Goal: Book appointment/travel/reservation

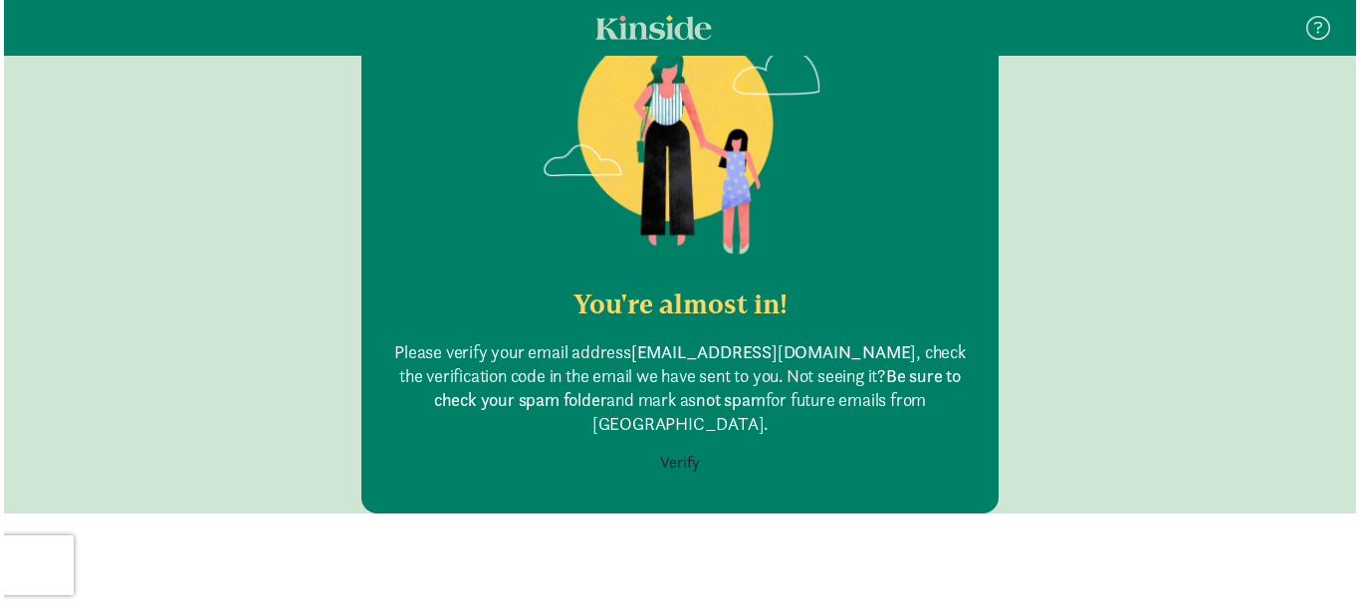
scroll to position [208, 0]
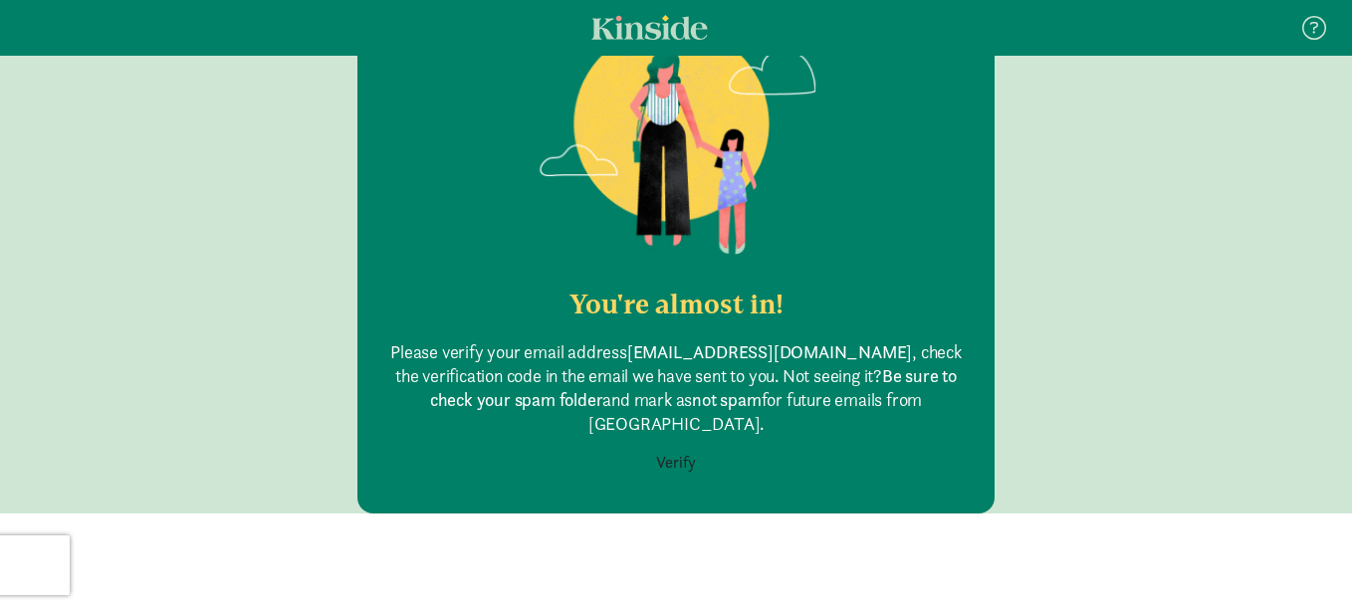
click at [668, 444] on button "Verify" at bounding box center [676, 463] width 66 height 38
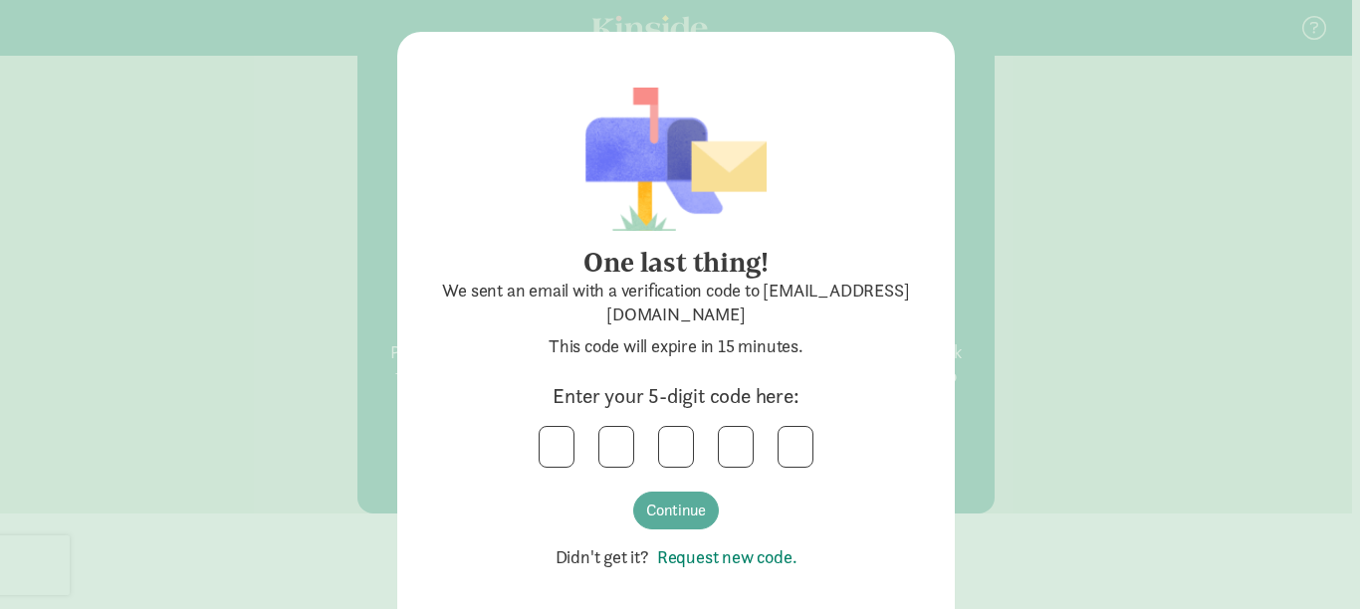
click at [729, 561] on link "Request new code." at bounding box center [723, 557] width 148 height 23
click at [554, 447] on input "text" at bounding box center [557, 447] width 34 height 40
click at [551, 445] on input "8" at bounding box center [557, 447] width 34 height 40
click at [557, 444] on input "8" at bounding box center [557, 447] width 34 height 40
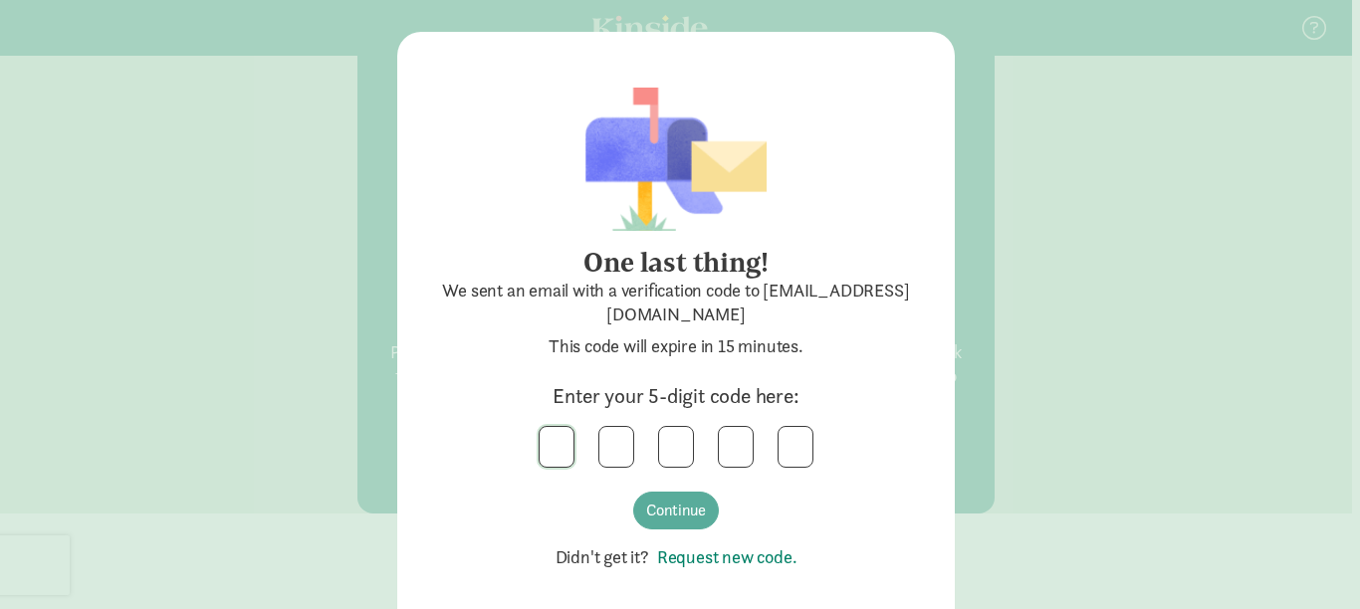
click at [551, 451] on input "text" at bounding box center [557, 447] width 34 height 40
click at [658, 503] on button "Continue" at bounding box center [676, 511] width 86 height 38
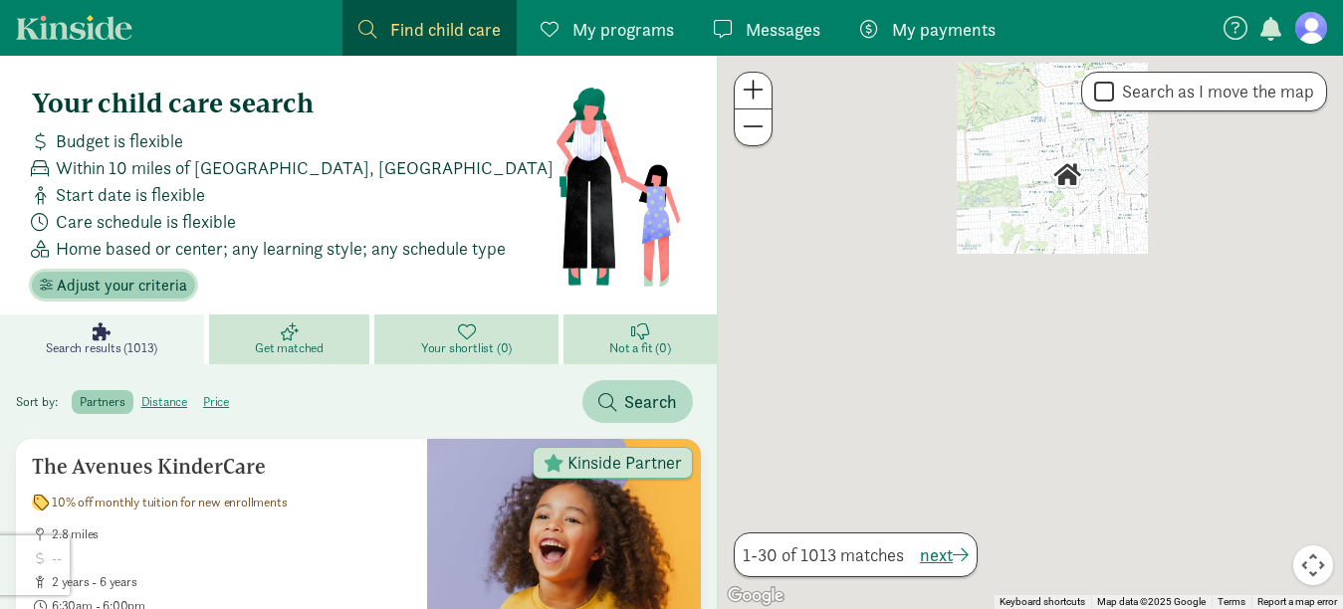
click at [128, 289] on span "Adjust your criteria" at bounding box center [122, 286] width 130 height 24
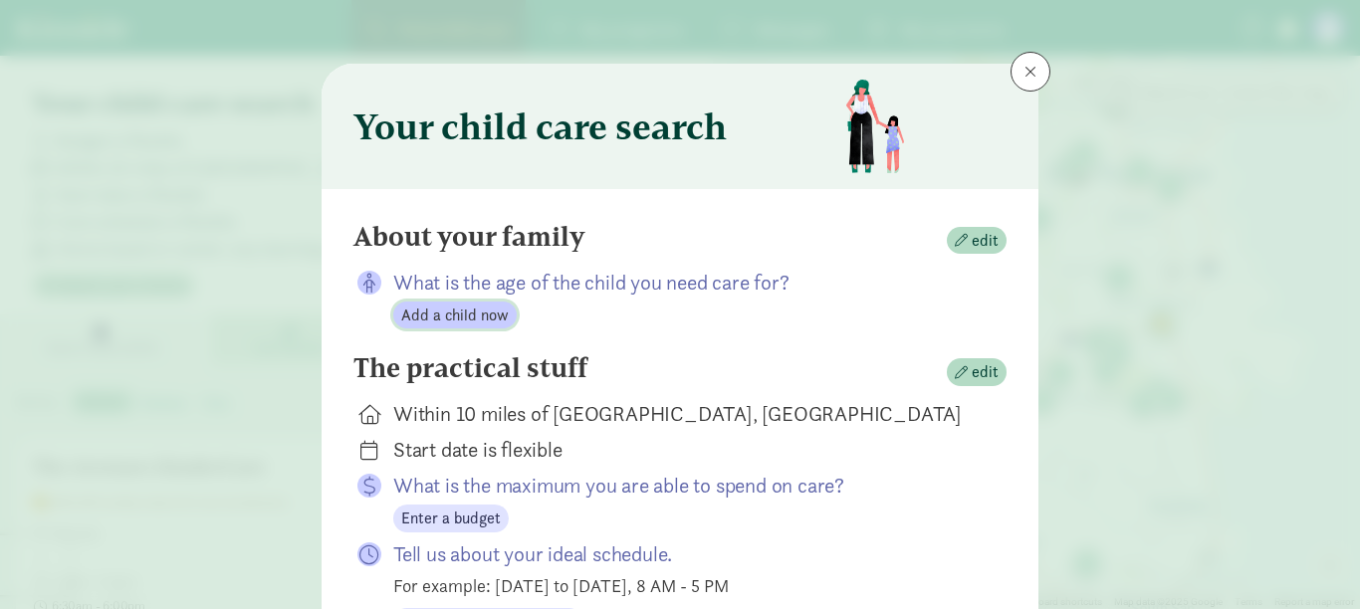
click at [483, 317] on span "Add a child now" at bounding box center [455, 316] width 108 height 24
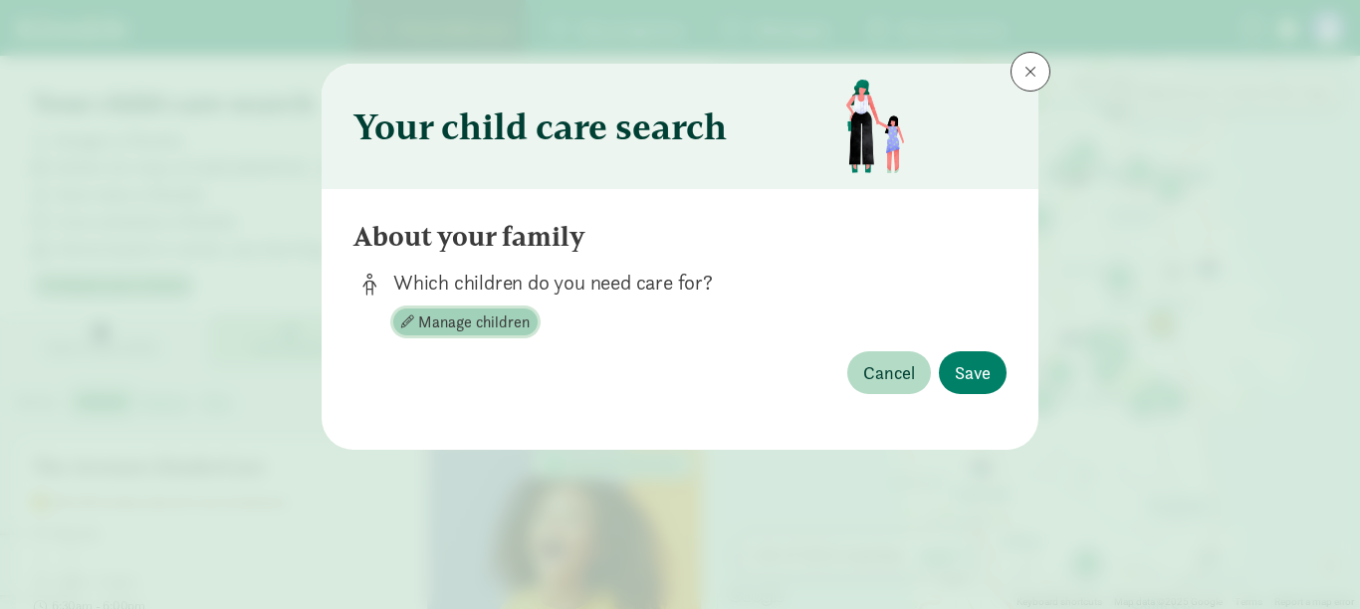
click at [460, 322] on span "Manage children" at bounding box center [474, 323] width 112 height 24
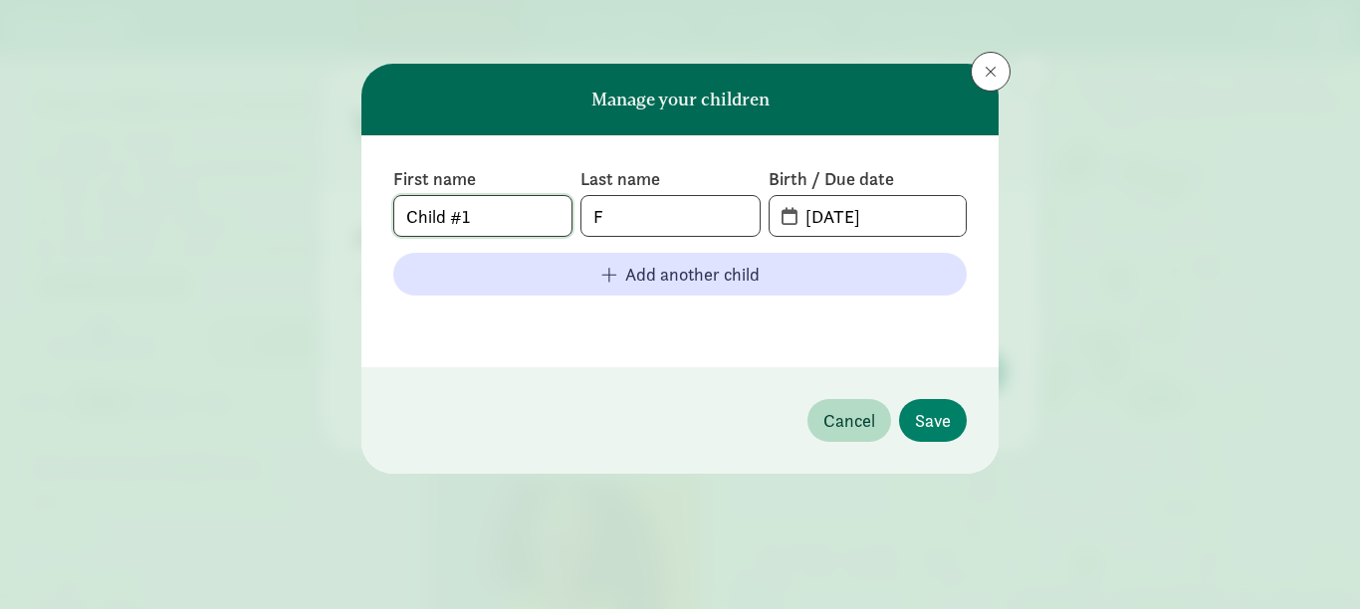
click at [478, 216] on input "Child #1" at bounding box center [482, 216] width 177 height 40
drag, startPoint x: 491, startPoint y: 213, endPoint x: 306, endPoint y: 227, distance: 185.8
click at [306, 227] on div "Manage your children First name Child #1 Last name F Birth / Due date 08-21-202…" at bounding box center [680, 304] width 1360 height 609
type input "Quinn"
type input "Faulkner"
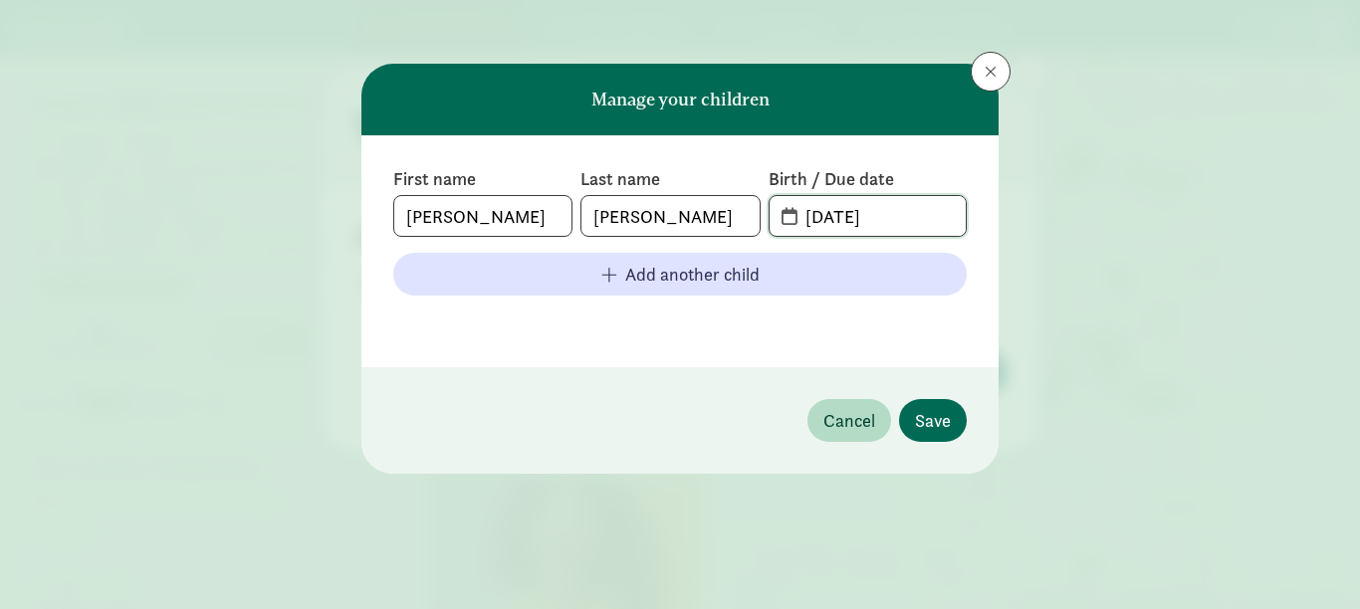
type input "09-17-2023"
click at [939, 415] on span "Save" at bounding box center [933, 420] width 36 height 27
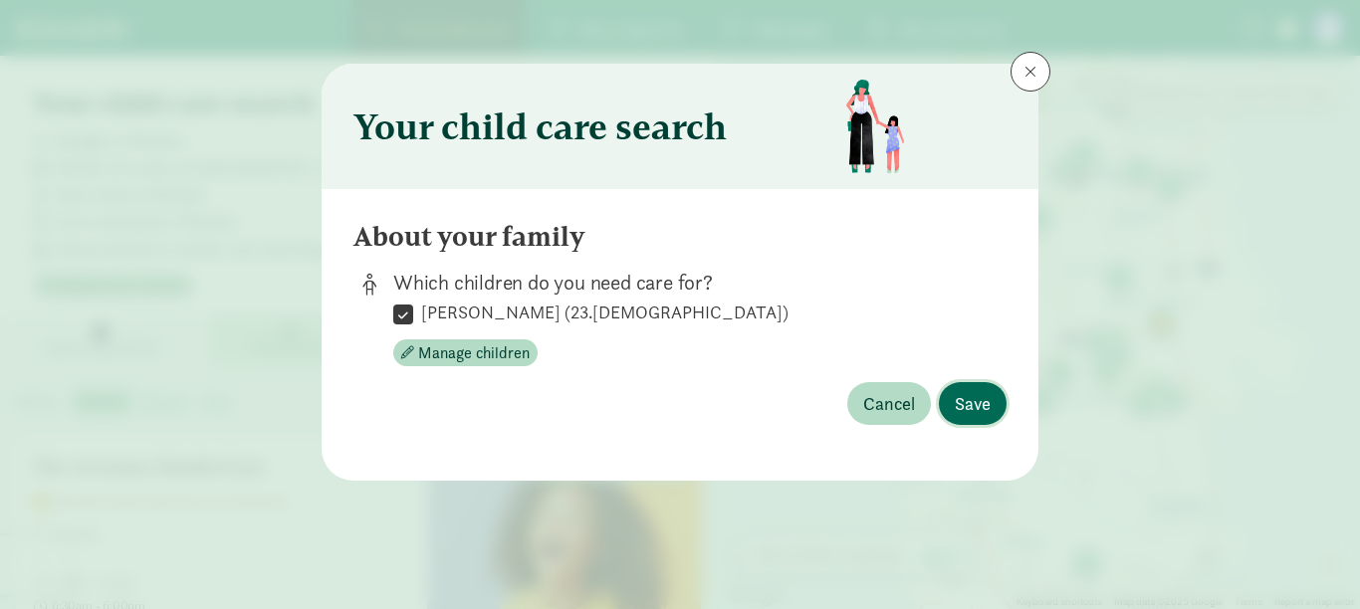
click at [971, 399] on span "Save" at bounding box center [973, 403] width 36 height 27
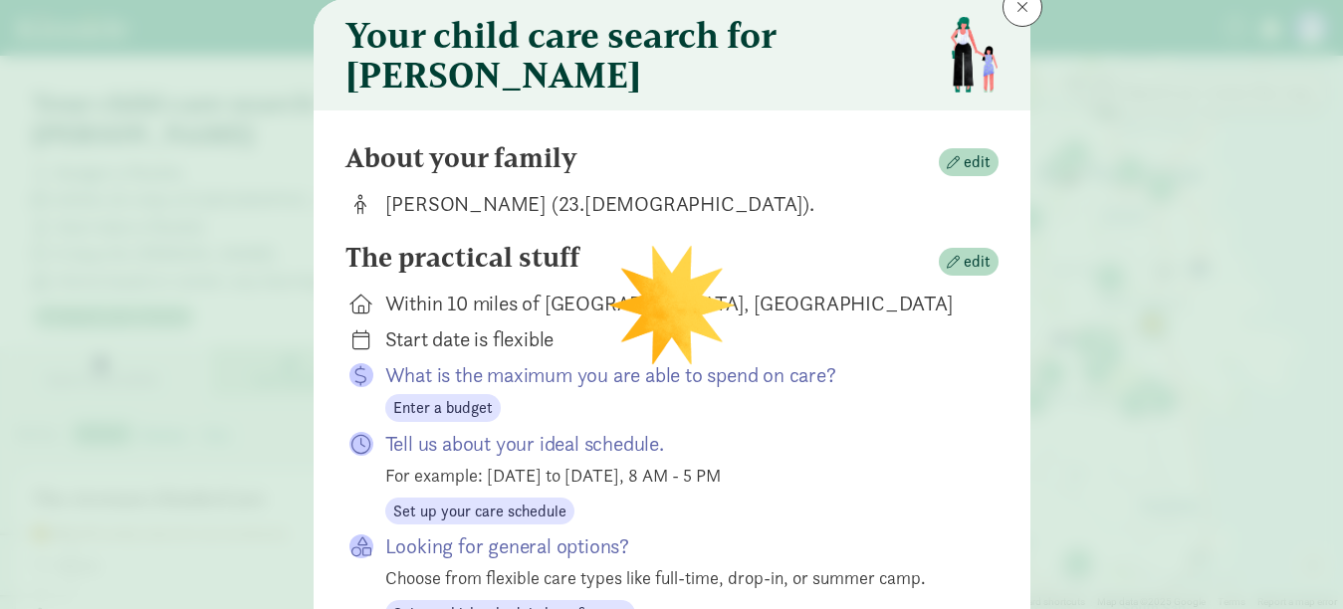
scroll to position [100, 0]
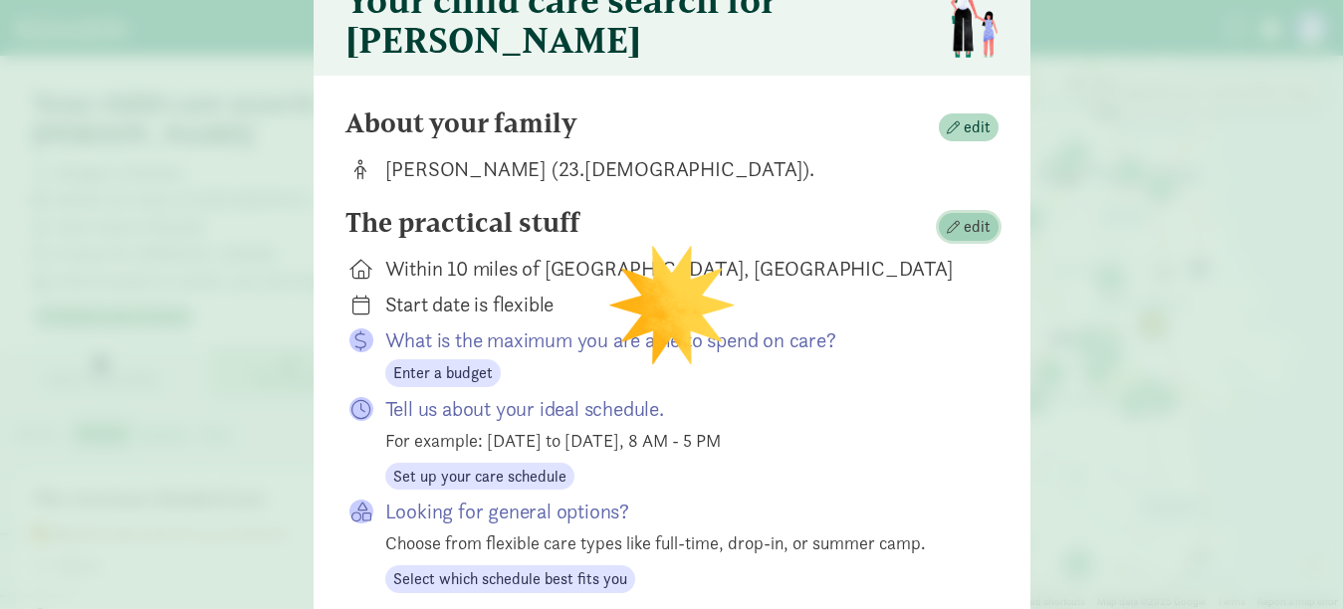
click at [949, 234] on span "button" at bounding box center [953, 227] width 13 height 13
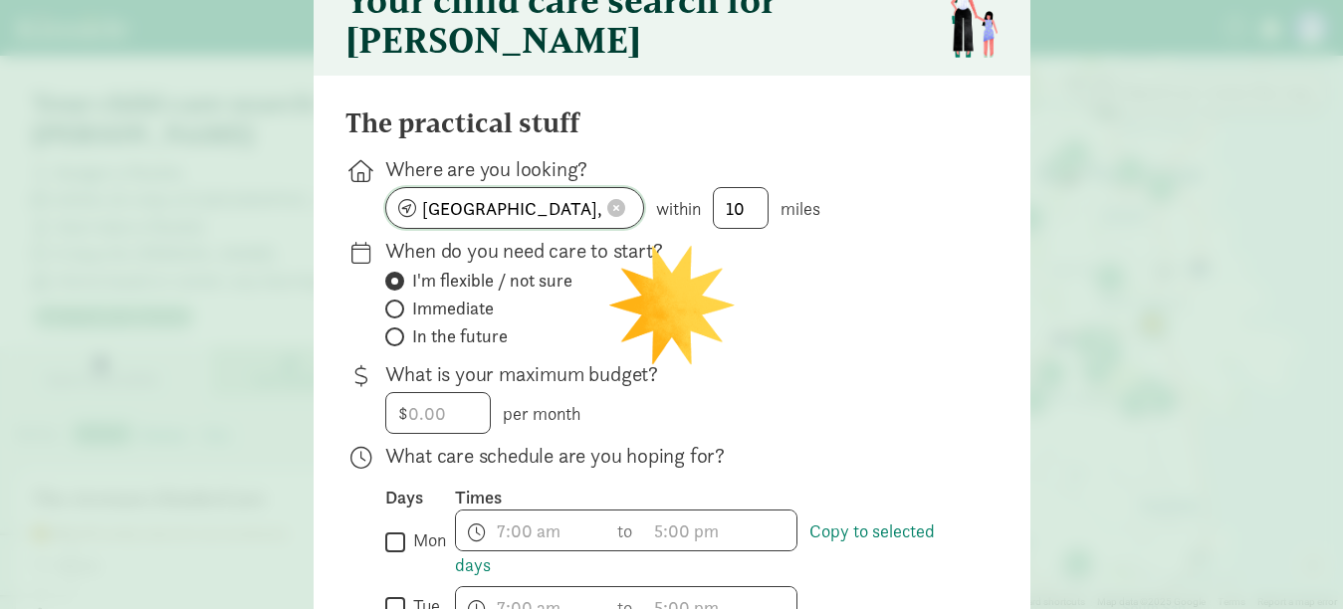
drag, startPoint x: 568, startPoint y: 226, endPoint x: 339, endPoint y: 269, distance: 233.0
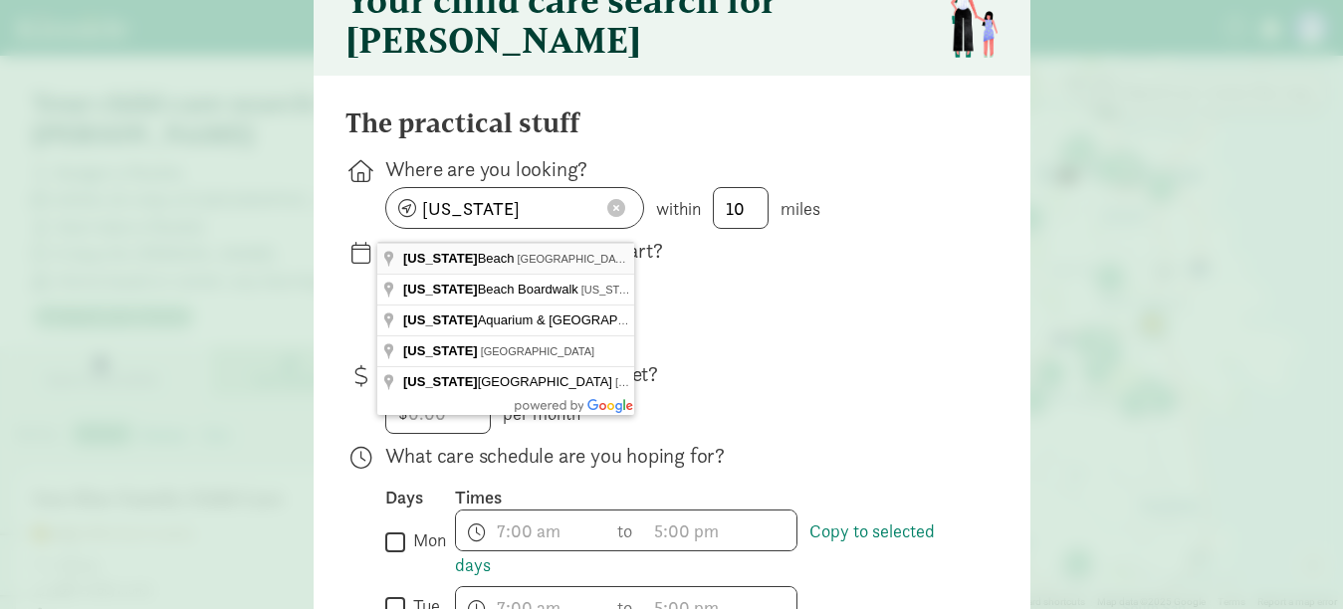
type input "Virginia Beach, VA, USA"
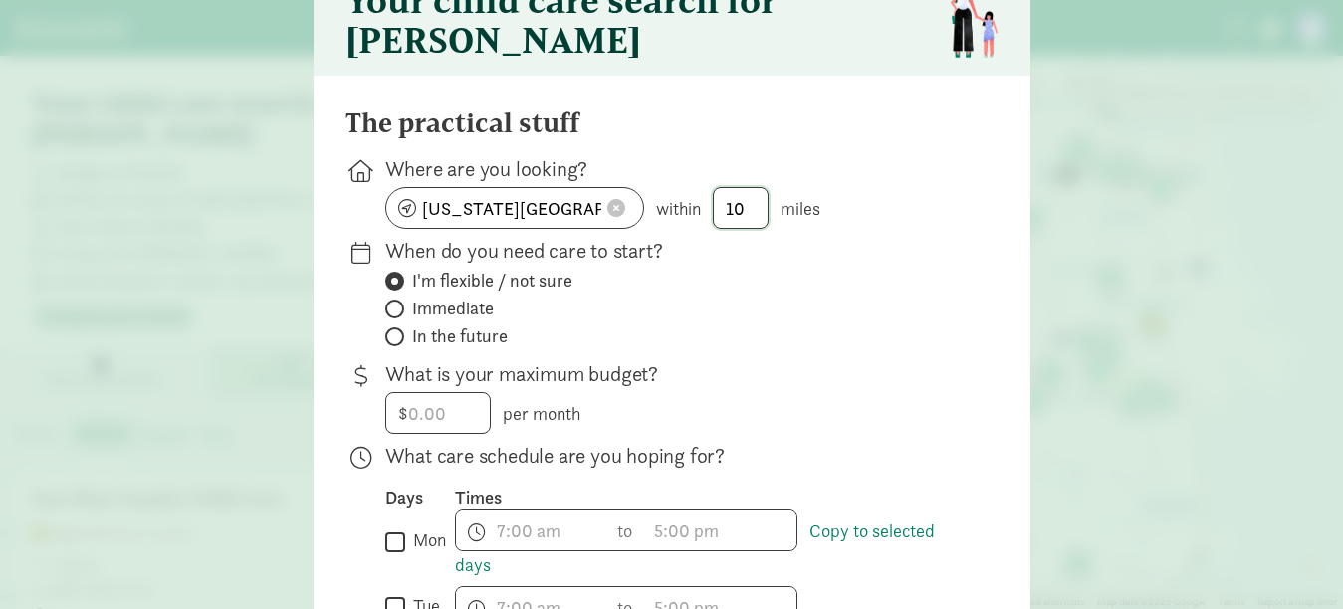
click at [732, 216] on input "10" at bounding box center [741, 208] width 54 height 40
click at [747, 215] on input "10" at bounding box center [741, 208] width 54 height 40
type input "1"
type input "8"
click at [716, 293] on label "I'm flexible / not sure" at bounding box center [676, 281] width 582 height 24
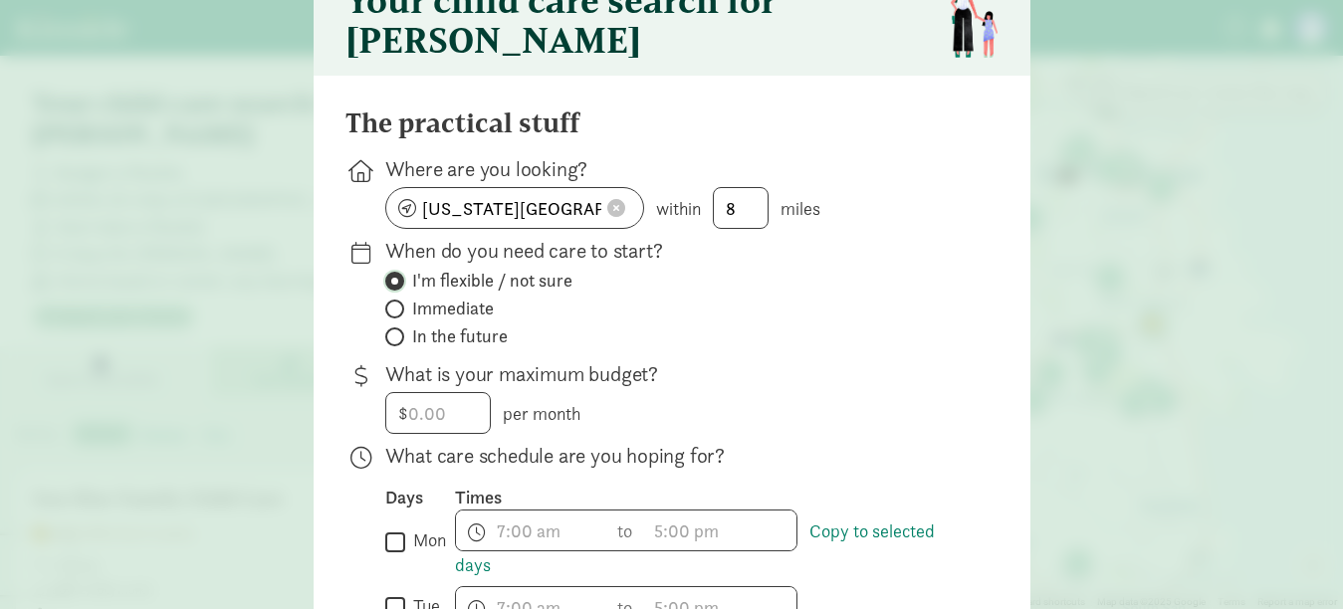
click at [398, 288] on input "I'm flexible / not sure" at bounding box center [391, 281] width 13 height 13
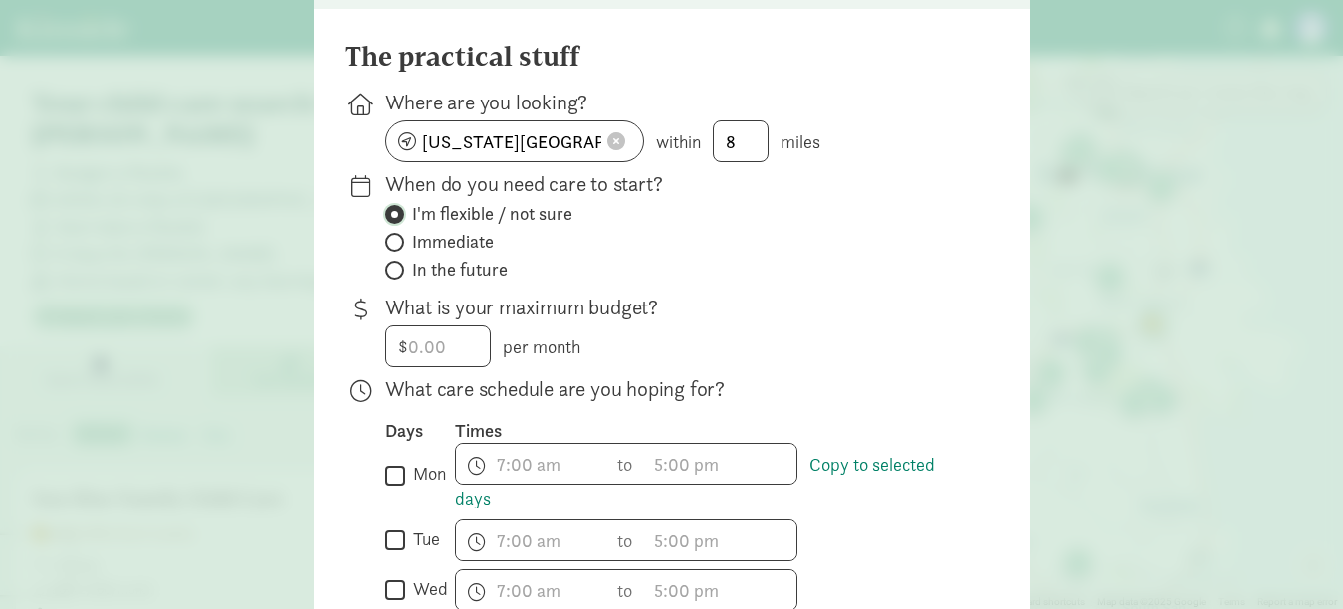
scroll to position [199, 0]
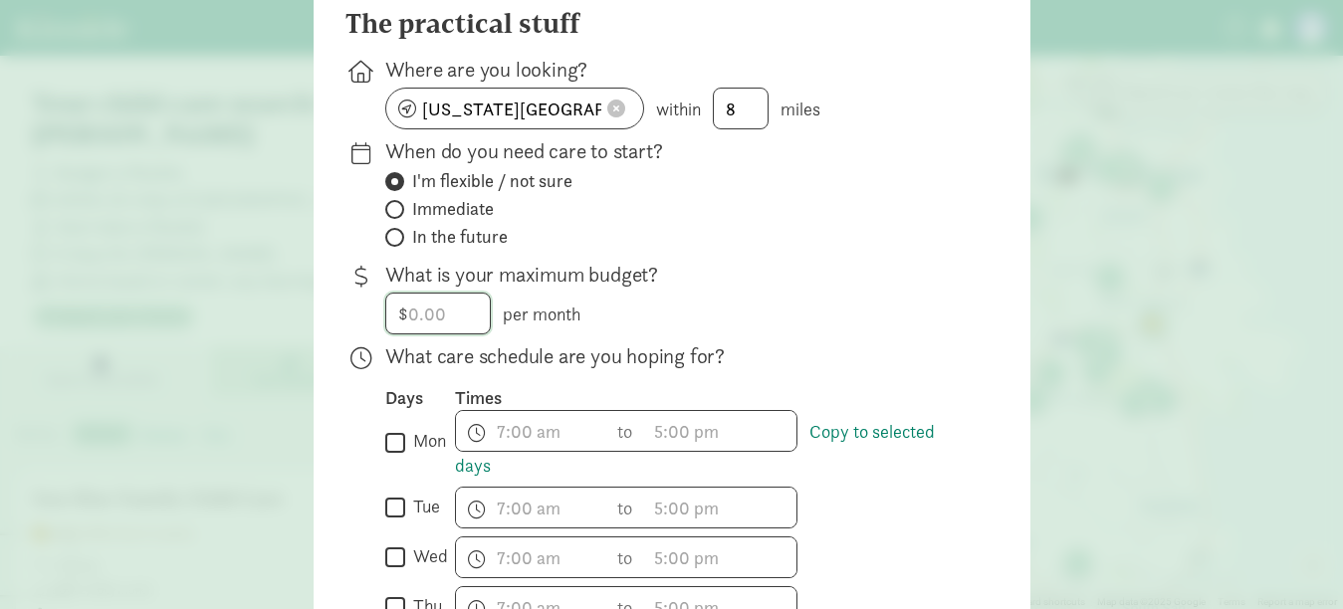
click at [434, 334] on input "number" at bounding box center [438, 314] width 104 height 40
type input "1200"
click at [701, 253] on div "When do you need care to start? I'm flexible / not sure Immediate In the future" at bounding box center [676, 195] width 582 height 116
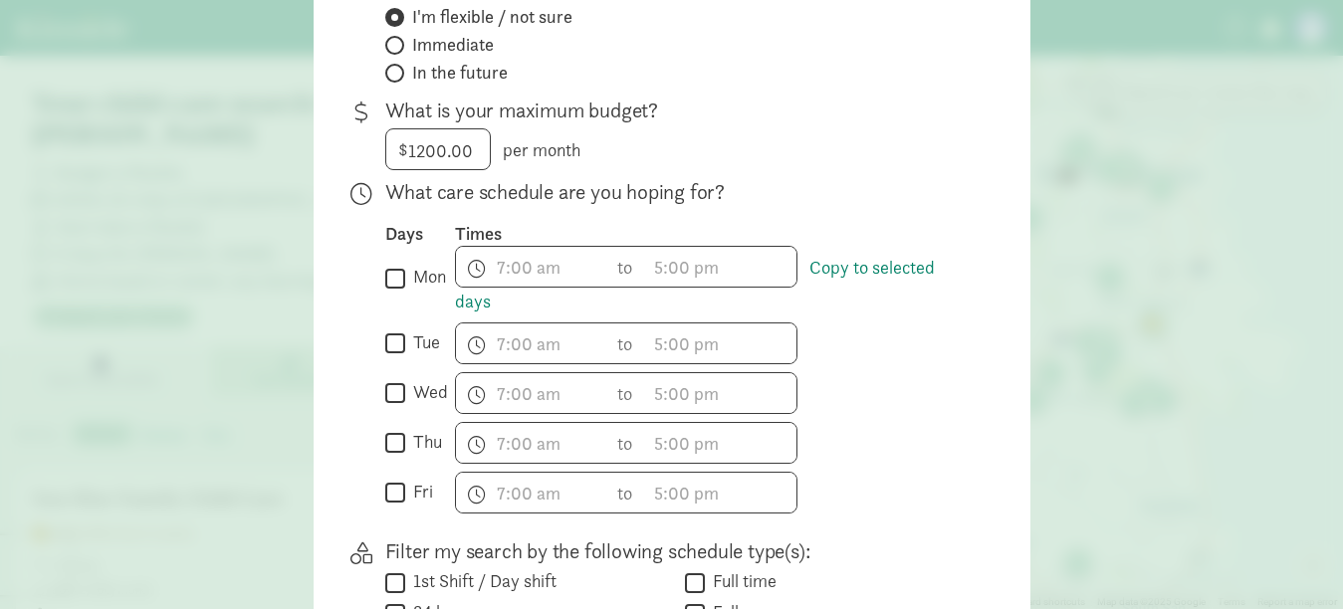
scroll to position [398, 0]
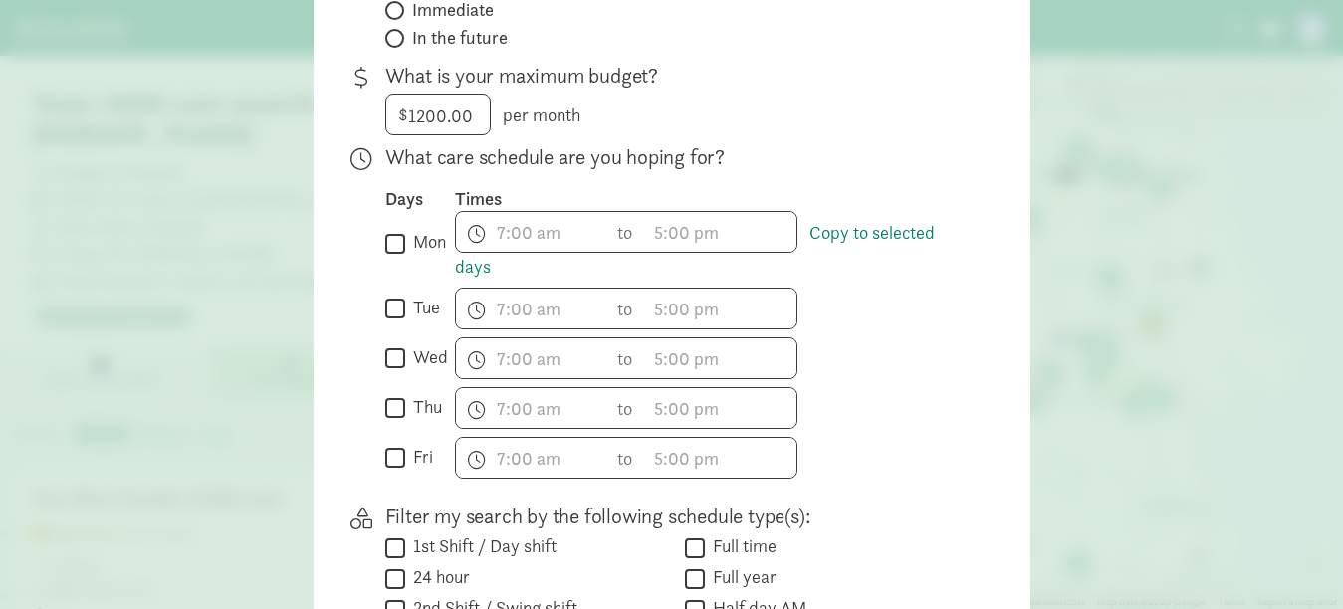
click at [385, 257] on input "mon" at bounding box center [395, 243] width 20 height 27
click at [391, 257] on input "mon" at bounding box center [395, 243] width 20 height 27
click at [388, 257] on input "mon" at bounding box center [395, 243] width 20 height 27
checkbox input "true"
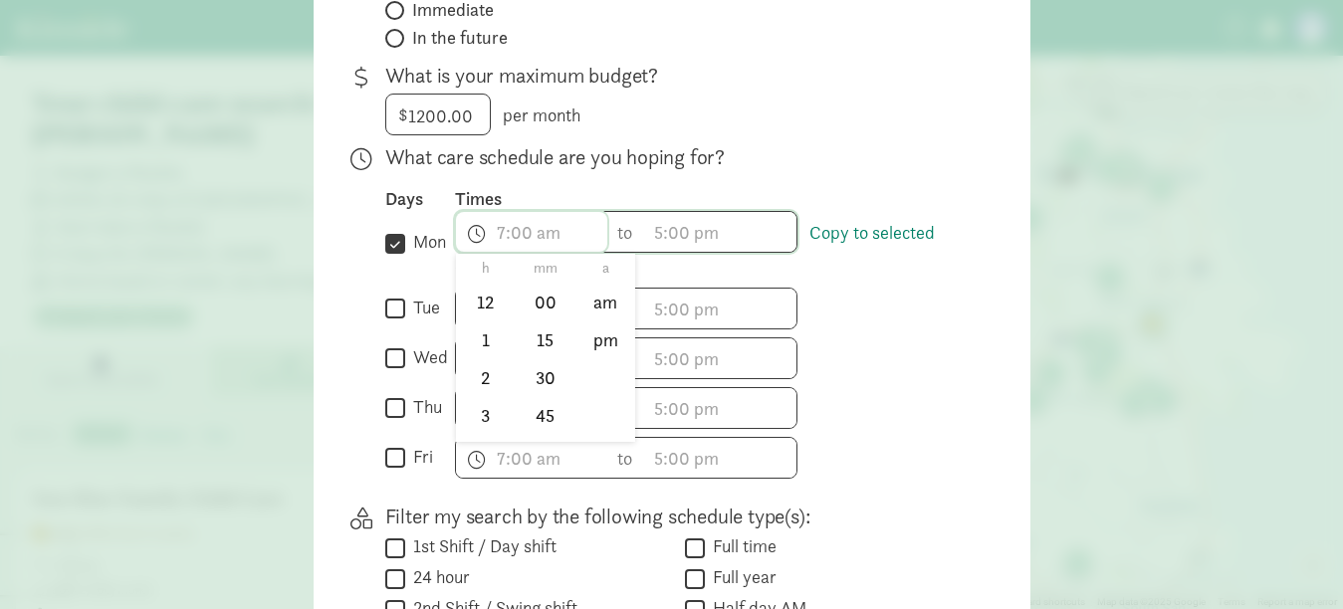
click at [518, 252] on input "text" at bounding box center [531, 232] width 151 height 40
click at [598, 318] on li "am" at bounding box center [606, 303] width 59 height 38
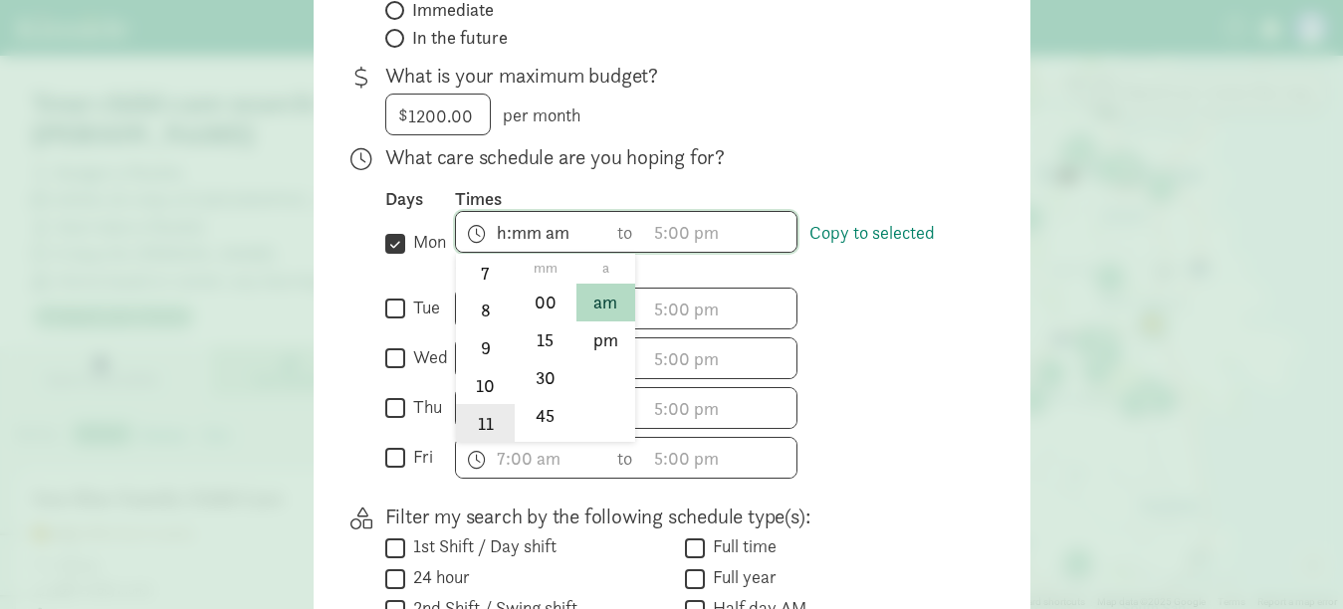
scroll to position [294, 0]
click at [467, 320] on li "8" at bounding box center [485, 310] width 59 height 38
click at [525, 252] on input "8:mm am" at bounding box center [531, 232] width 151 height 40
click at [530, 249] on input "8:mm am" at bounding box center [531, 232] width 151 height 40
click at [531, 316] on li "00" at bounding box center [545, 303] width 59 height 38
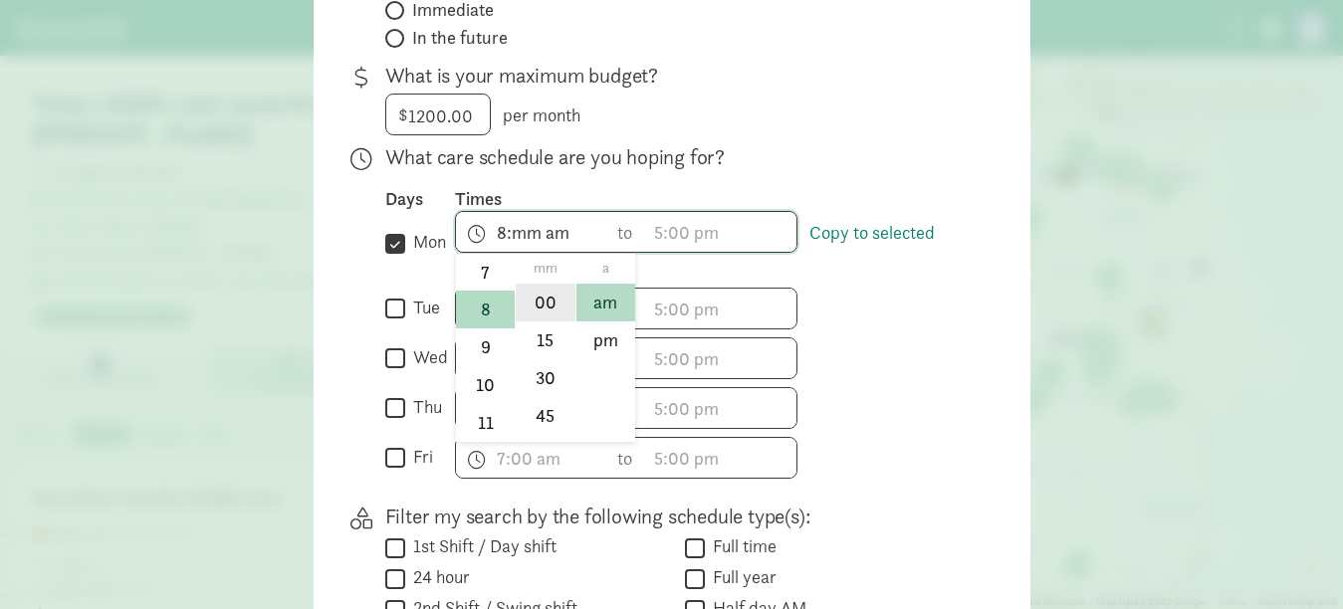
type input "8:00 am"
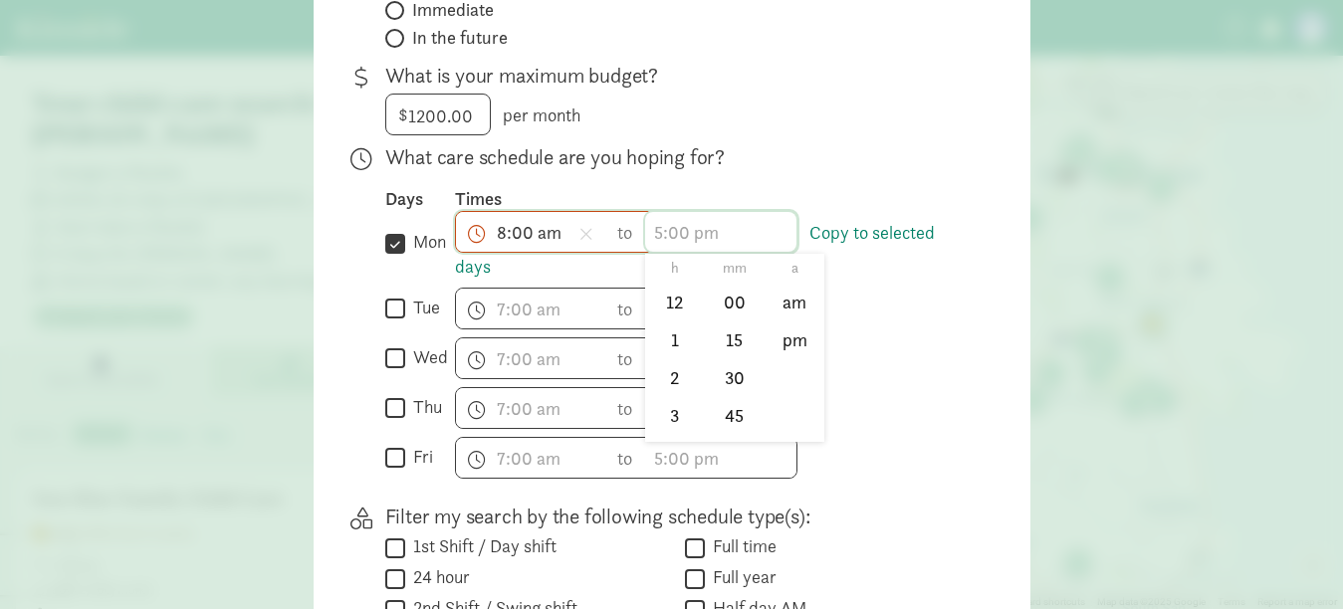
click at [656, 245] on input "text" at bounding box center [720, 232] width 151 height 40
click at [656, 368] on li "4" at bounding box center [674, 354] width 59 height 38
click at [722, 317] on li "00" at bounding box center [734, 303] width 59 height 38
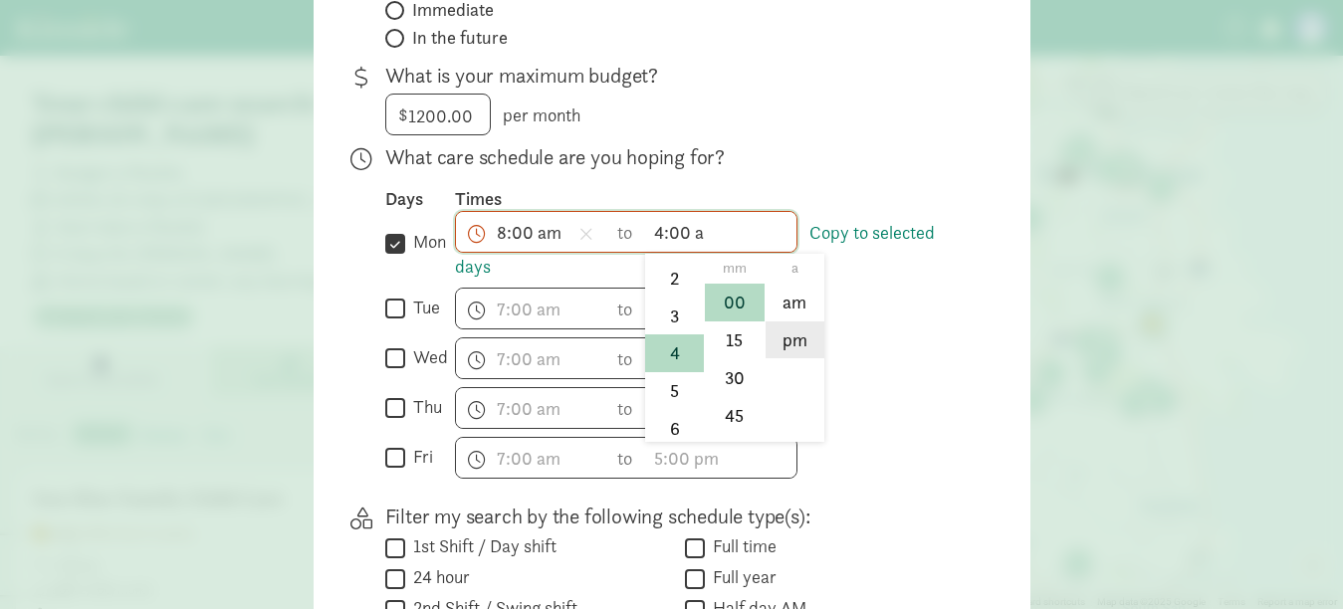
click at [781, 353] on li "pm" at bounding box center [795, 341] width 59 height 38
type input "4:00 pm"
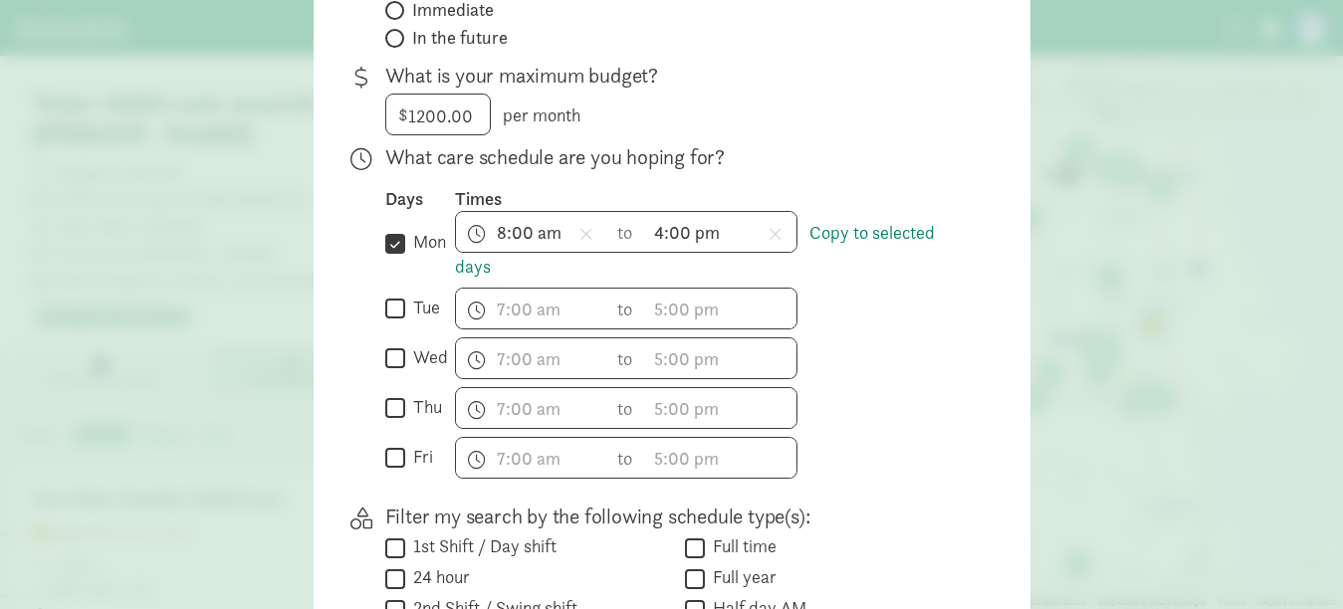
click at [385, 369] on input "wed" at bounding box center [395, 359] width 20 height 27
checkbox input "true"
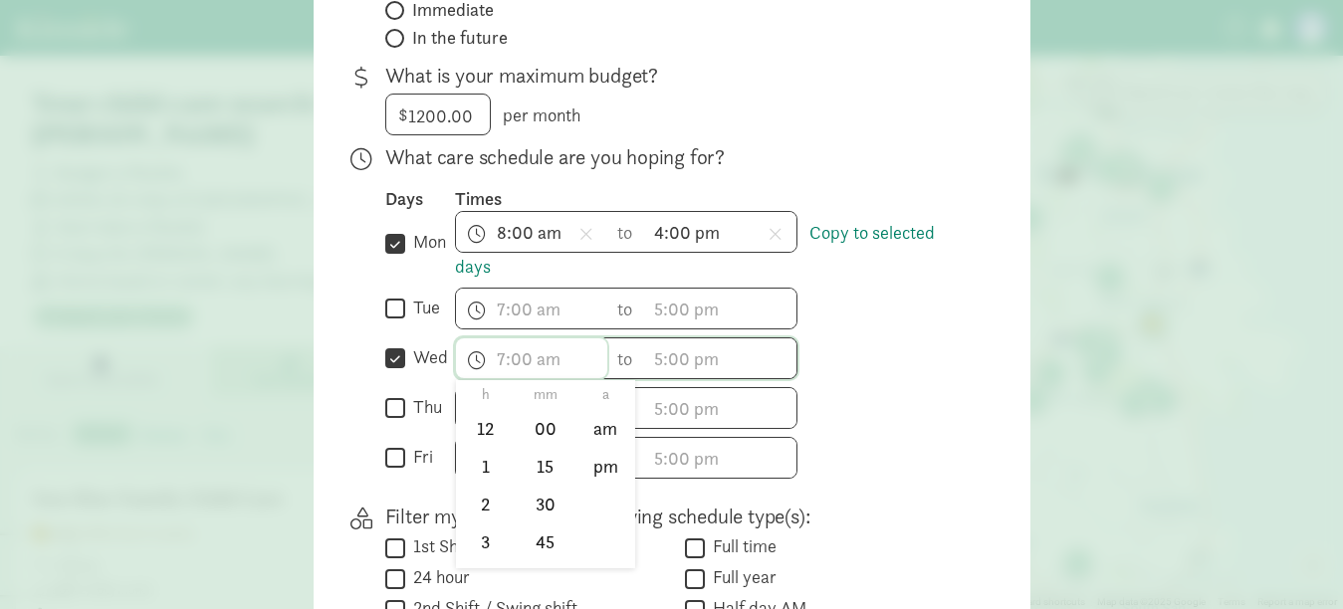
click at [519, 366] on input "text" at bounding box center [531, 359] width 151 height 40
click at [477, 513] on li "8" at bounding box center [485, 502] width 59 height 38
click at [538, 441] on li "00" at bounding box center [545, 429] width 59 height 38
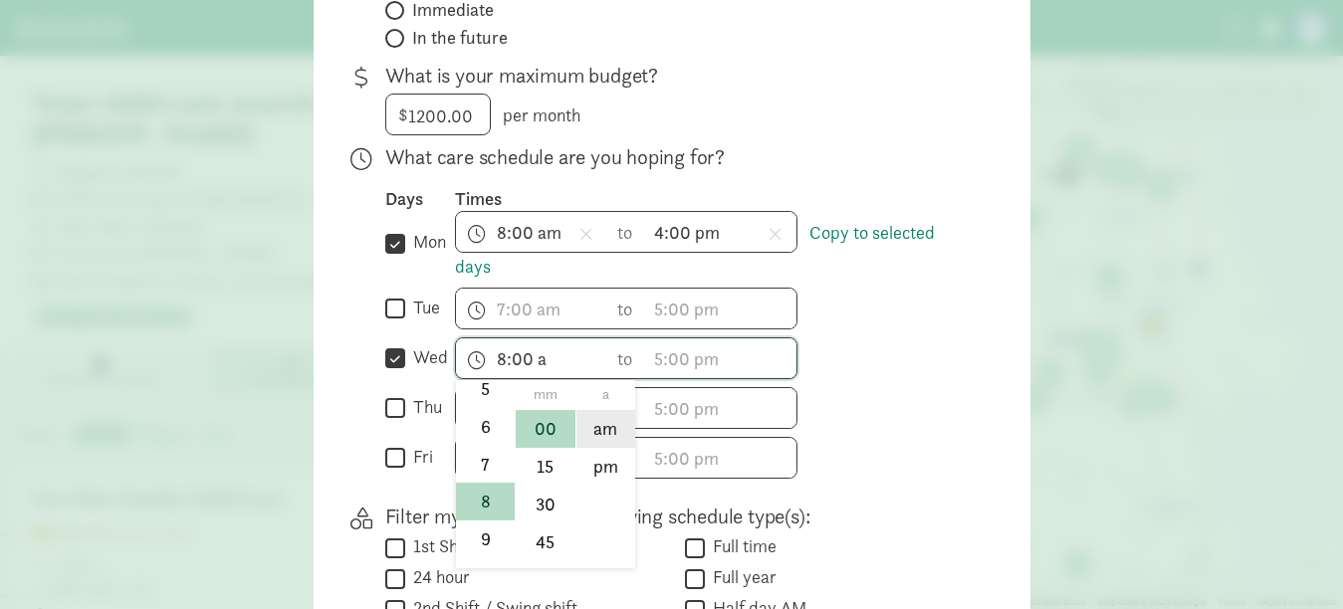
click at [605, 446] on li "am" at bounding box center [606, 429] width 59 height 38
type input "8:00 am"
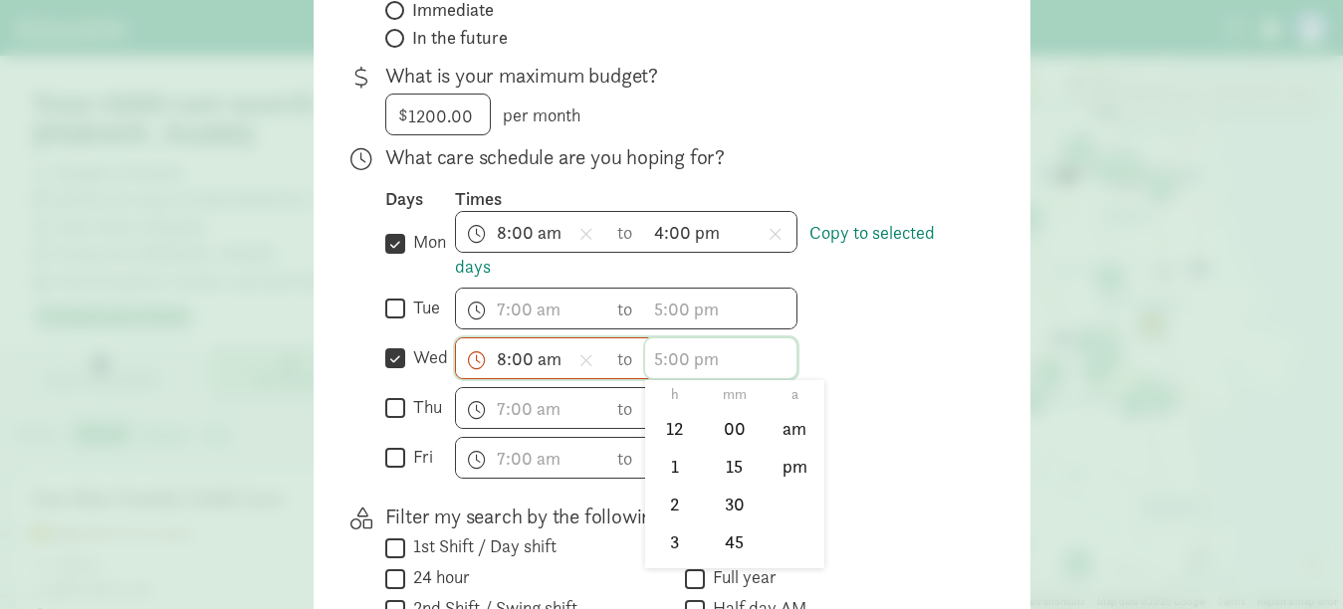
click at [682, 378] on input "text" at bounding box center [720, 359] width 151 height 40
click at [660, 519] on li "4" at bounding box center [674, 508] width 59 height 38
click at [726, 448] on li "00" at bounding box center [734, 429] width 59 height 38
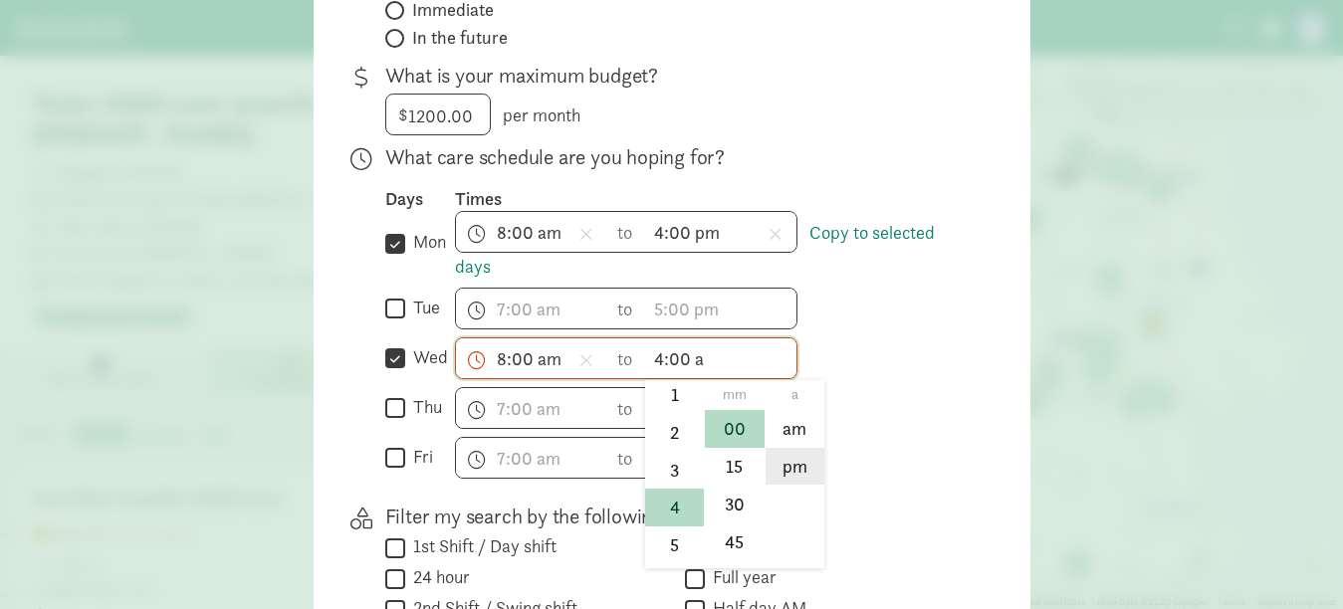
click at [787, 473] on li "pm" at bounding box center [795, 467] width 59 height 38
type input "4:00 pm"
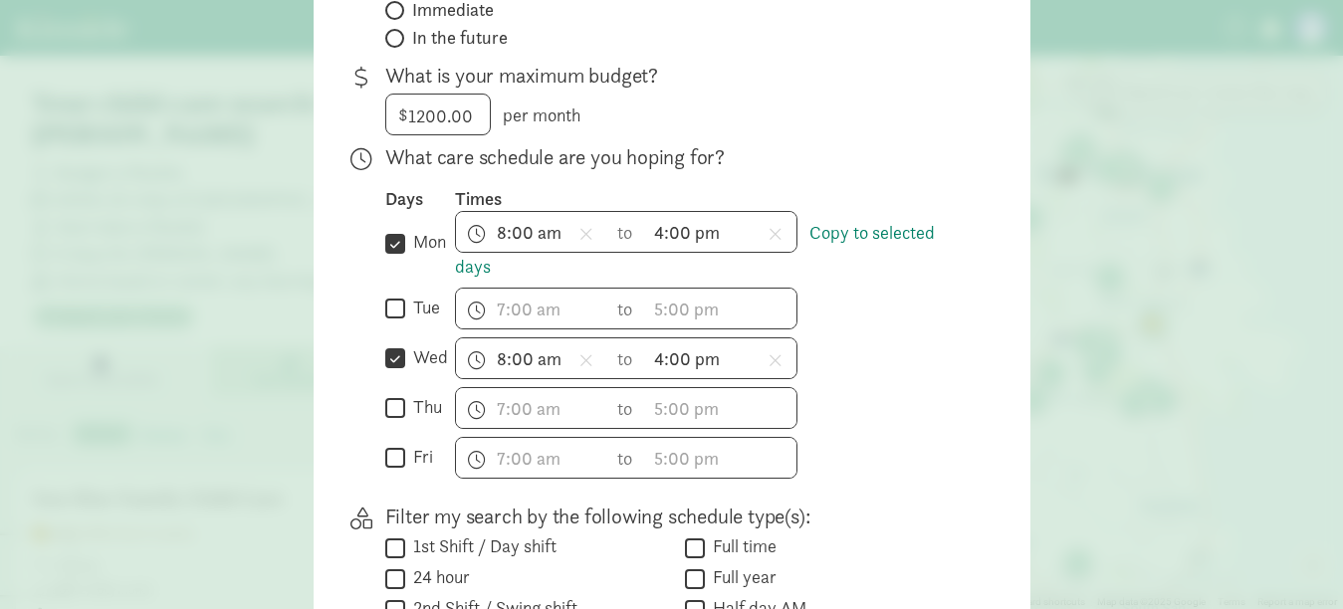
click at [393, 467] on input "fri" at bounding box center [395, 458] width 20 height 27
checkbox input "true"
click at [523, 475] on input "text" at bounding box center [531, 458] width 151 height 40
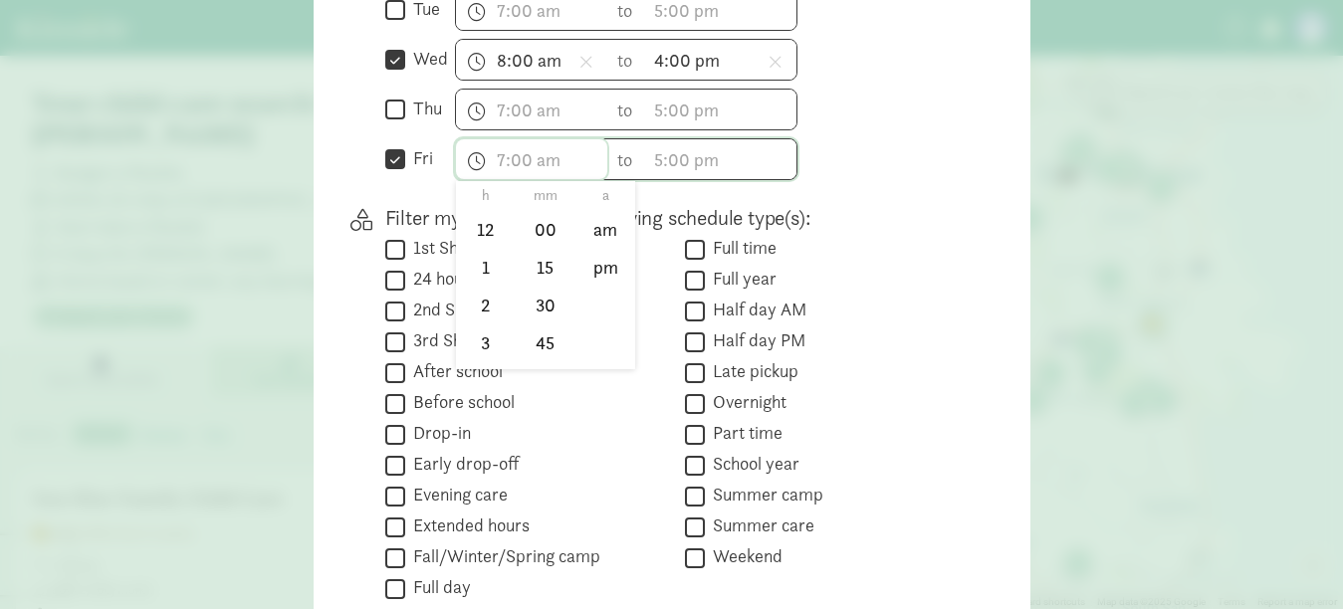
scroll to position [294, 0]
click at [474, 255] on li "8" at bounding box center [485, 237] width 59 height 38
click at [526, 249] on li "00" at bounding box center [545, 230] width 59 height 38
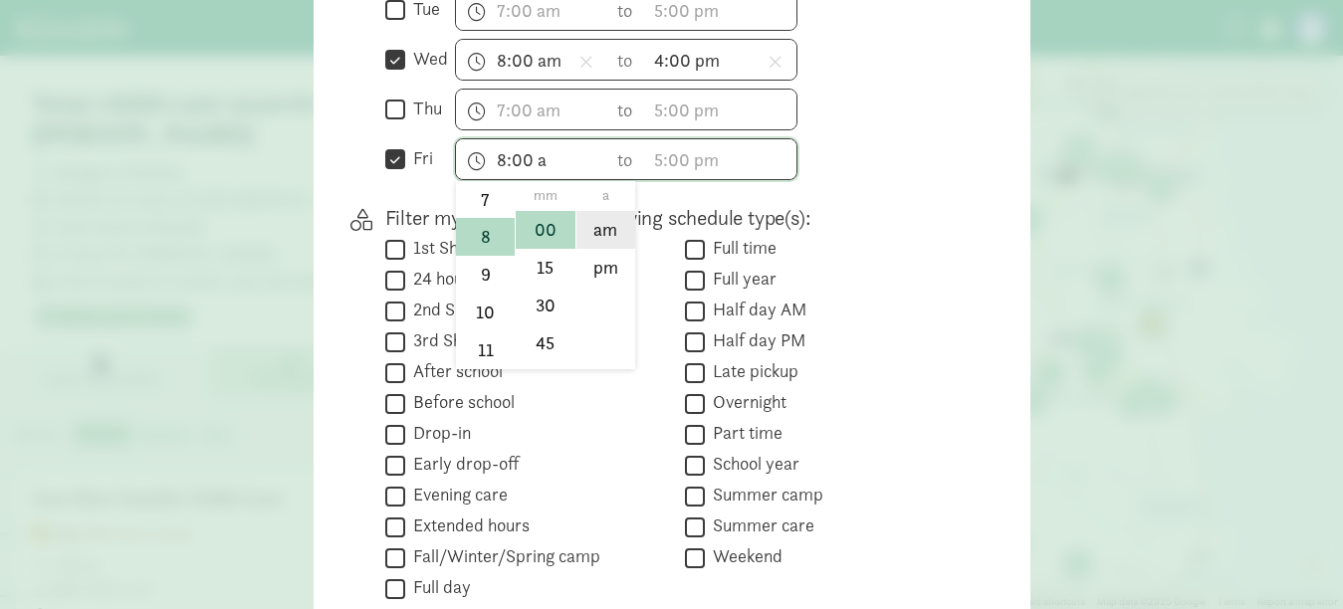
click at [595, 248] on li "am" at bounding box center [606, 230] width 59 height 38
type input "8:00 am"
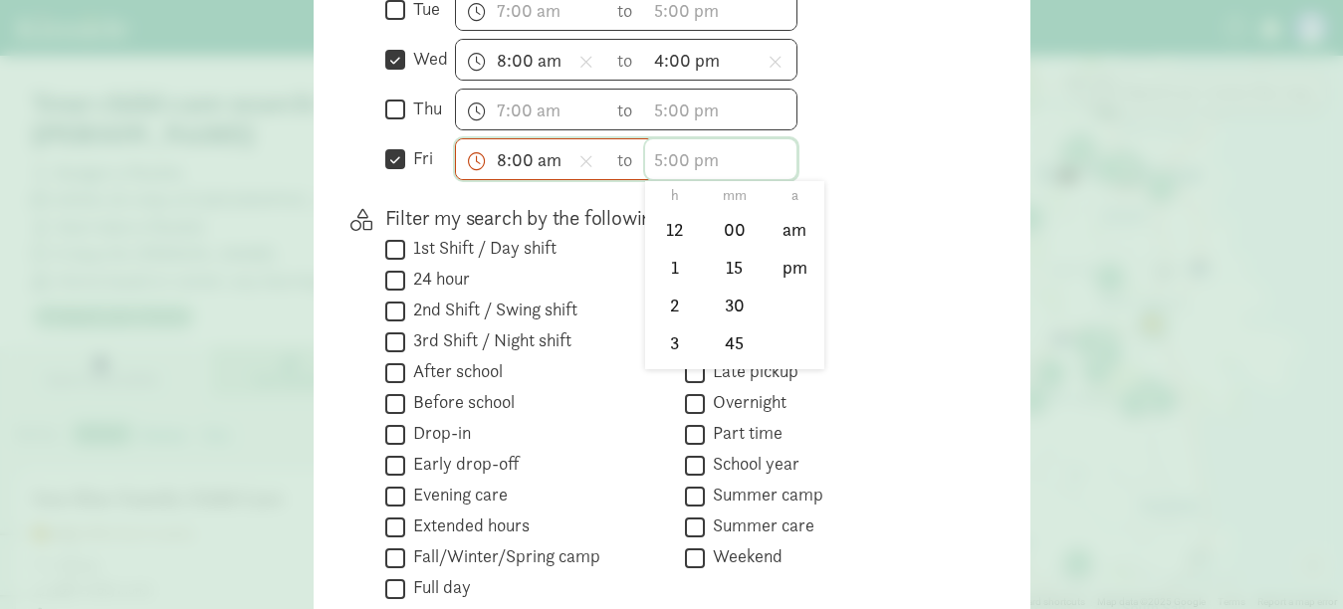
click at [690, 171] on input "text" at bounding box center [720, 159] width 151 height 40
click at [666, 284] on li "4" at bounding box center [674, 265] width 59 height 38
click at [729, 248] on li "00" at bounding box center [734, 230] width 59 height 38
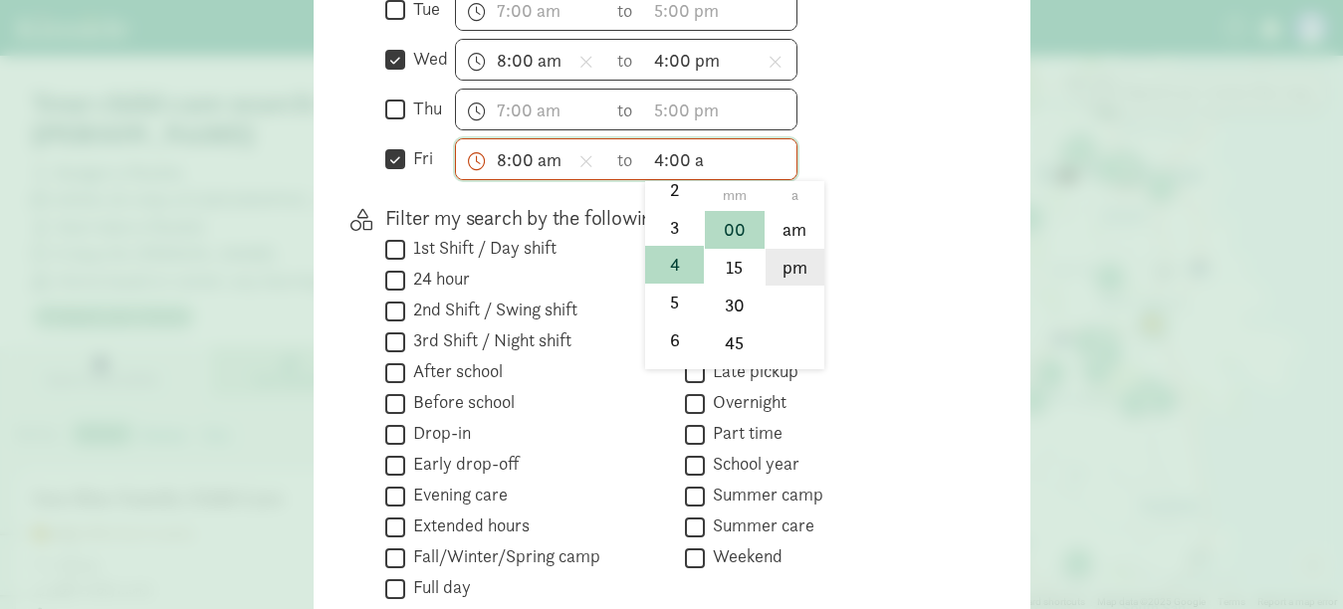
click at [779, 286] on li "pm" at bounding box center [795, 268] width 59 height 38
type input "4:00 pm"
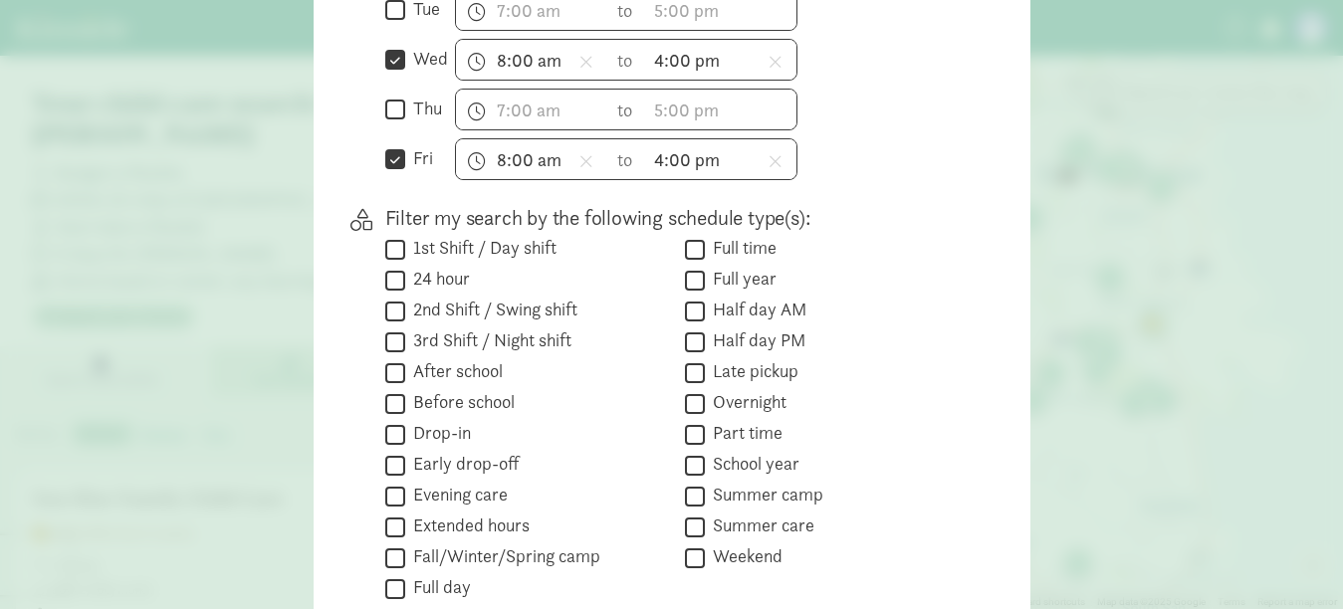
click at [973, 205] on div "What care schedule are you hoping for? Days Times  mon Copy to selected days 8…" at bounding box center [672, 403] width 653 height 398
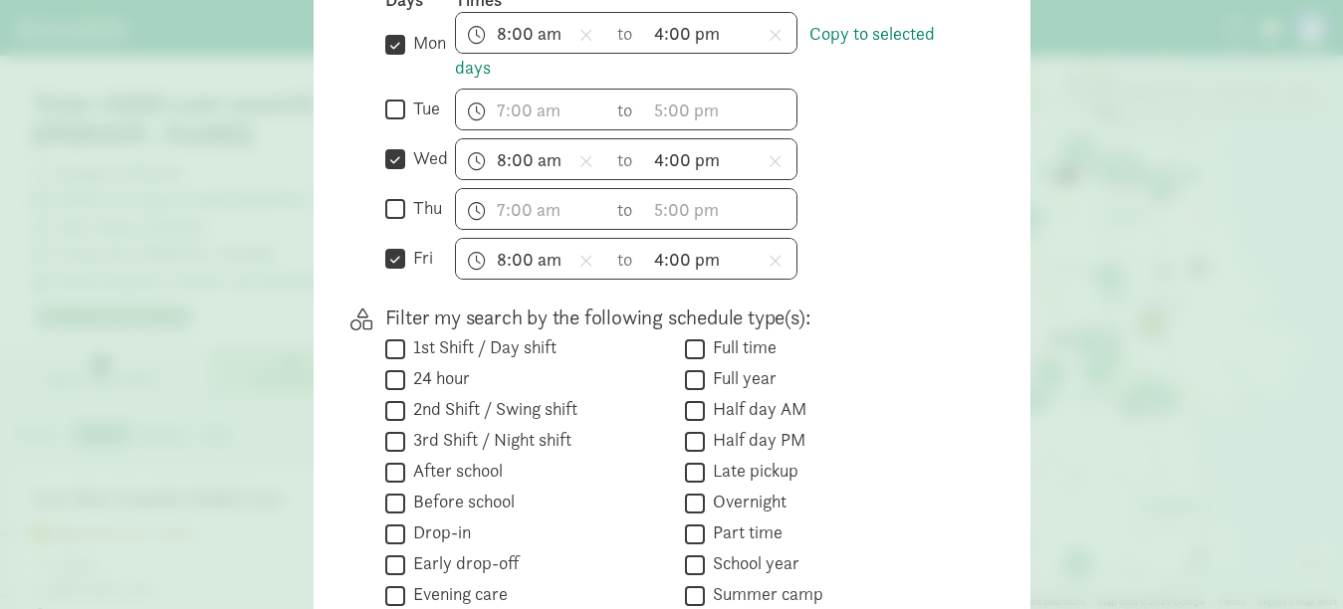
click at [389, 123] on input "tue" at bounding box center [395, 110] width 20 height 27
checkbox input "true"
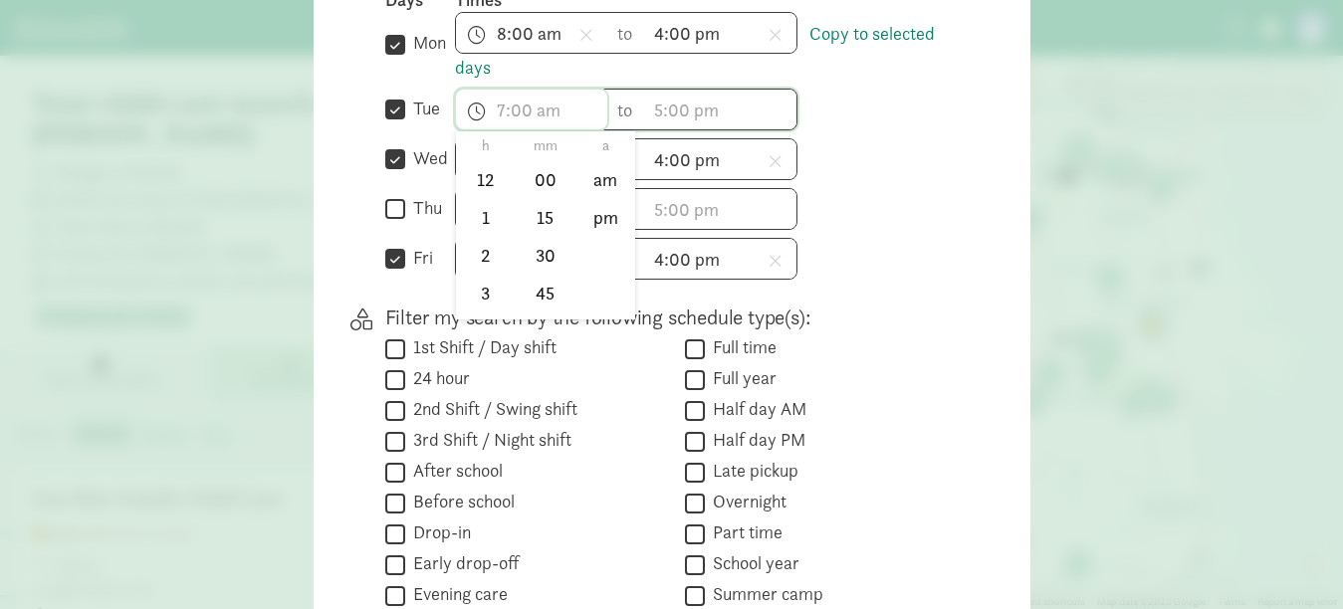
click at [498, 125] on input "text" at bounding box center [531, 110] width 151 height 40
click at [479, 267] on li "8" at bounding box center [485, 256] width 59 height 38
click at [541, 198] on li "00" at bounding box center [545, 180] width 59 height 38
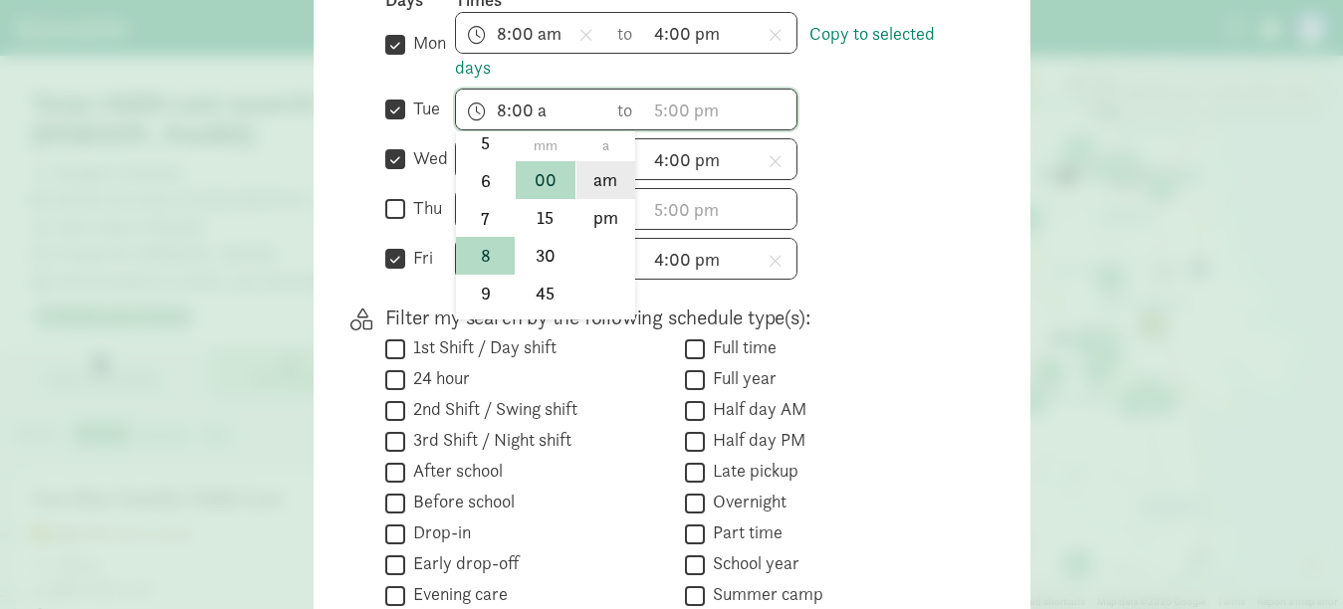
click at [600, 197] on li "am" at bounding box center [606, 180] width 59 height 38
type input "8:00 am"
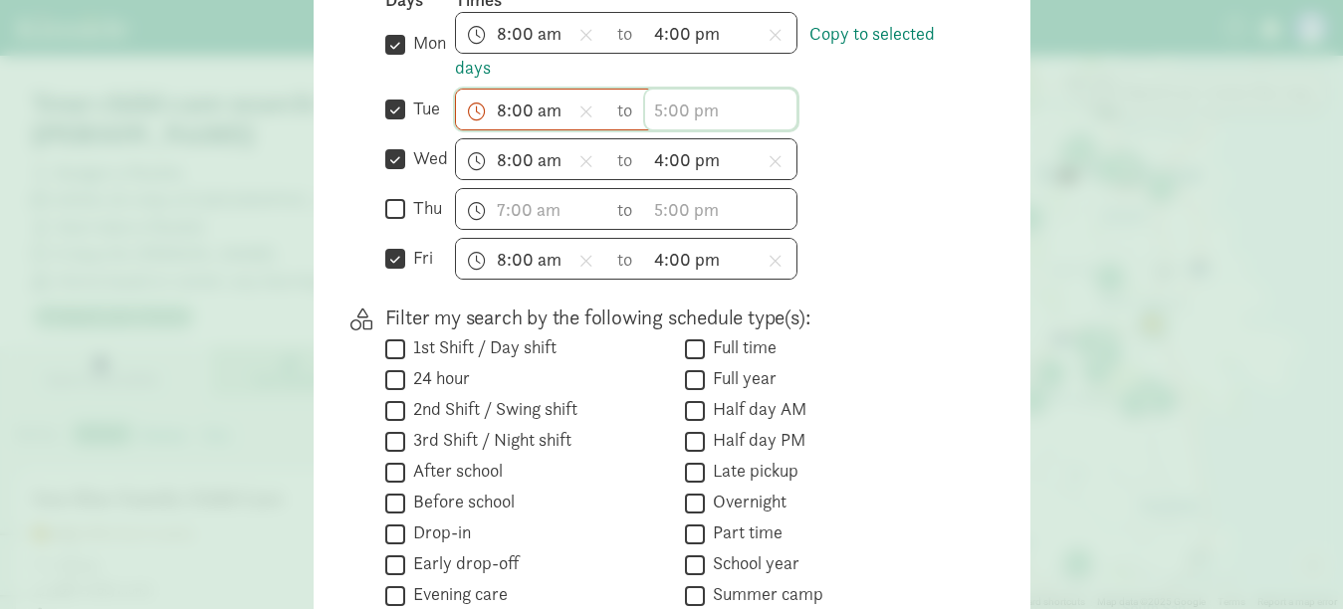
click at [664, 129] on input "text" at bounding box center [720, 110] width 151 height 40
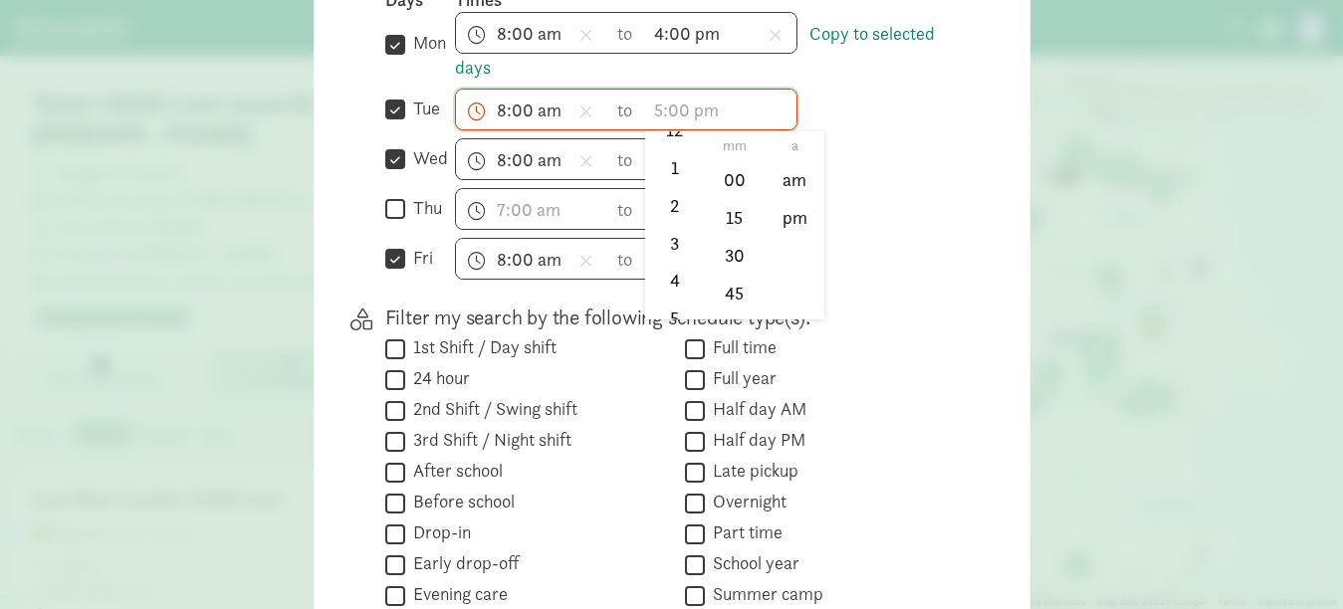
scroll to position [95, 0]
click at [657, 245] on li "4" at bounding box center [674, 236] width 59 height 38
click at [724, 194] on li "00" at bounding box center [734, 180] width 59 height 38
click at [780, 231] on li "pm" at bounding box center [795, 218] width 59 height 38
type input "4:00 pm"
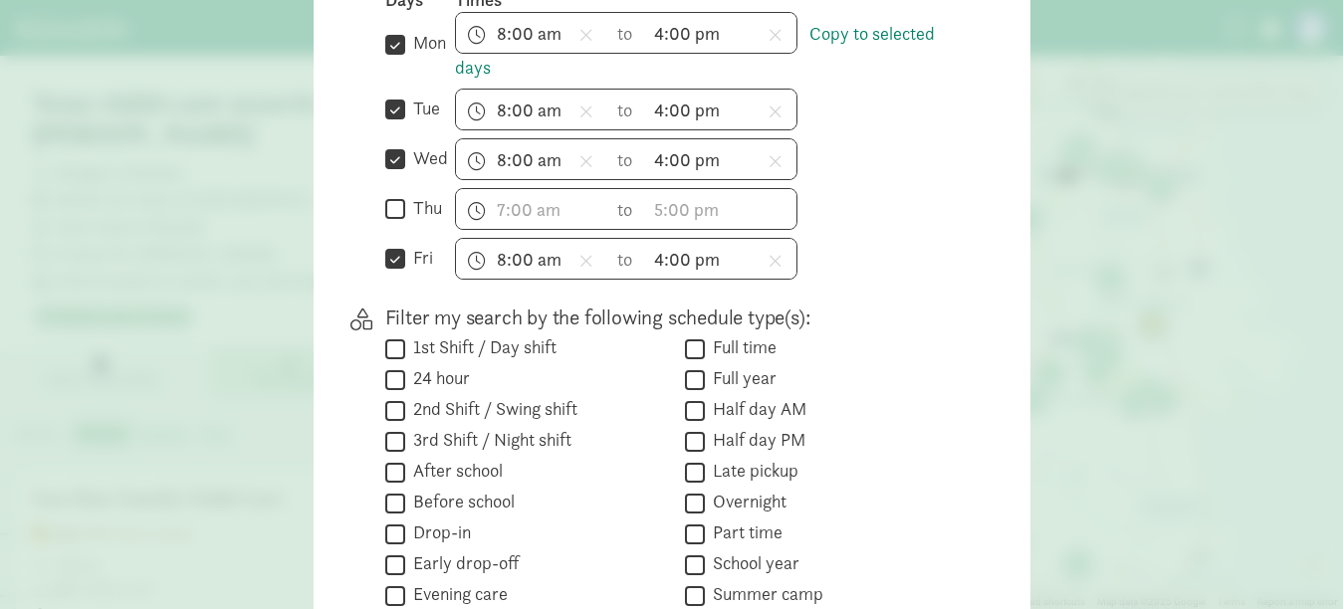
click at [389, 270] on input "fri" at bounding box center [395, 259] width 20 height 27
checkbox input "false"
click at [387, 223] on input "thu" at bounding box center [395, 209] width 20 height 27
checkbox input "true"
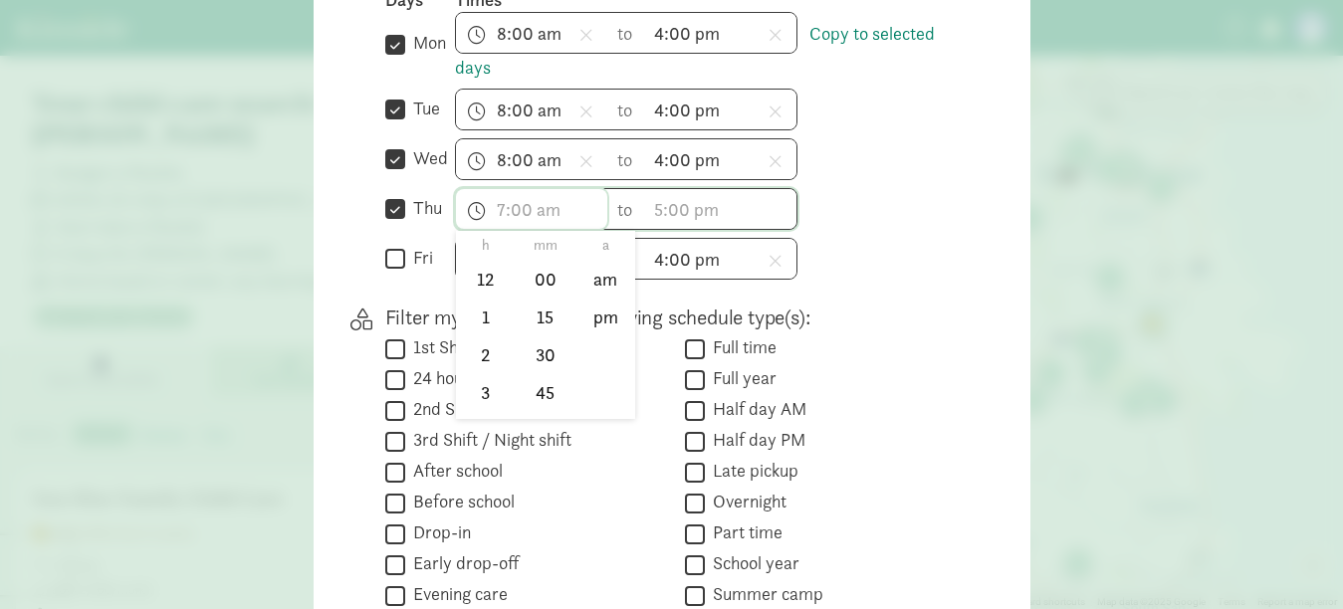
click at [531, 226] on input "text" at bounding box center [531, 209] width 151 height 40
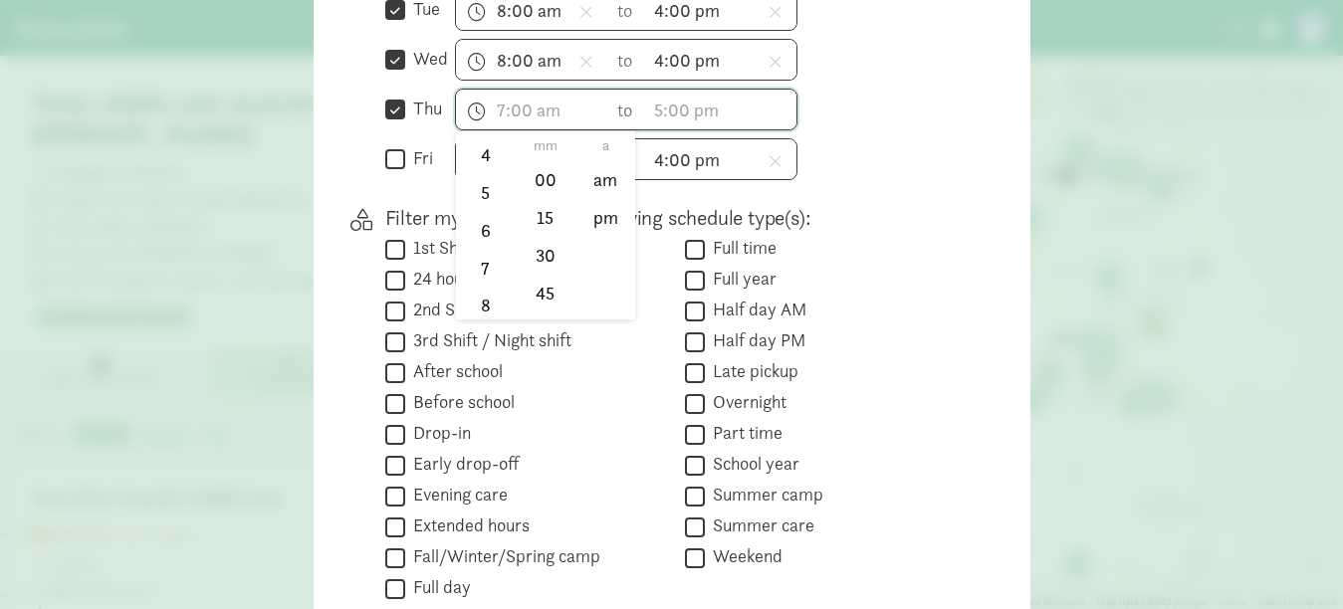
scroll to position [215, 0]
click at [476, 275] on li "8" at bounding box center [485, 266] width 59 height 38
click at [537, 191] on li "00" at bounding box center [545, 180] width 59 height 38
click at [598, 193] on li "am" at bounding box center [606, 180] width 59 height 38
type input "8:00 am"
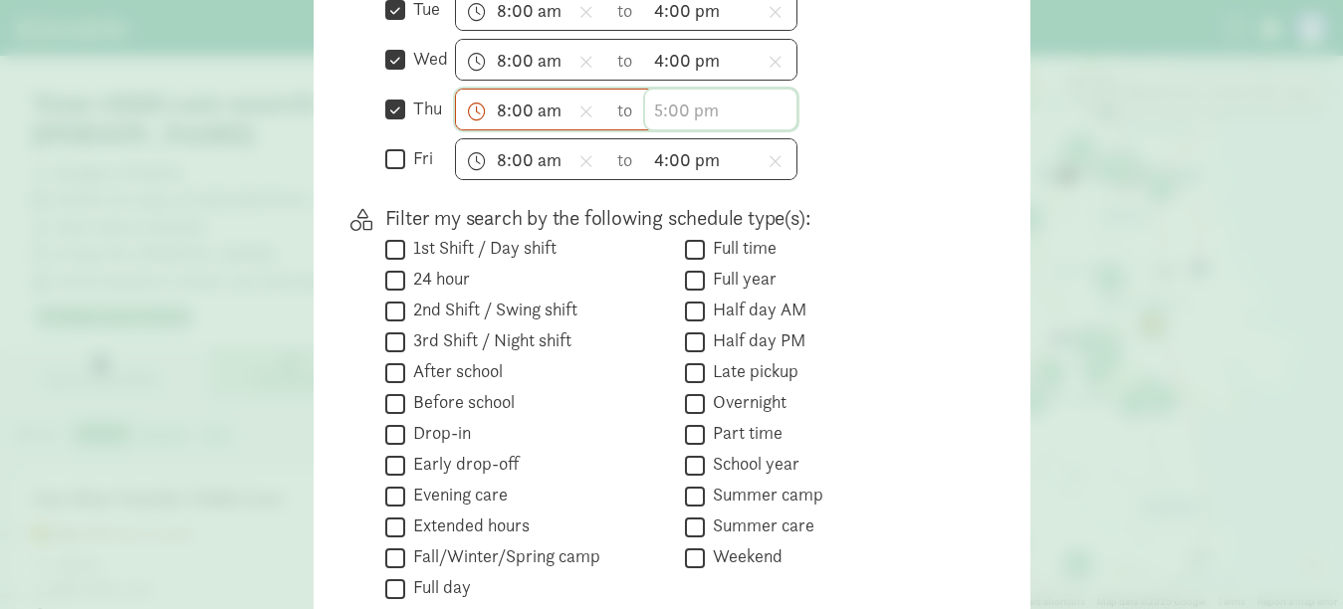
click at [657, 129] on input "text" at bounding box center [720, 110] width 151 height 40
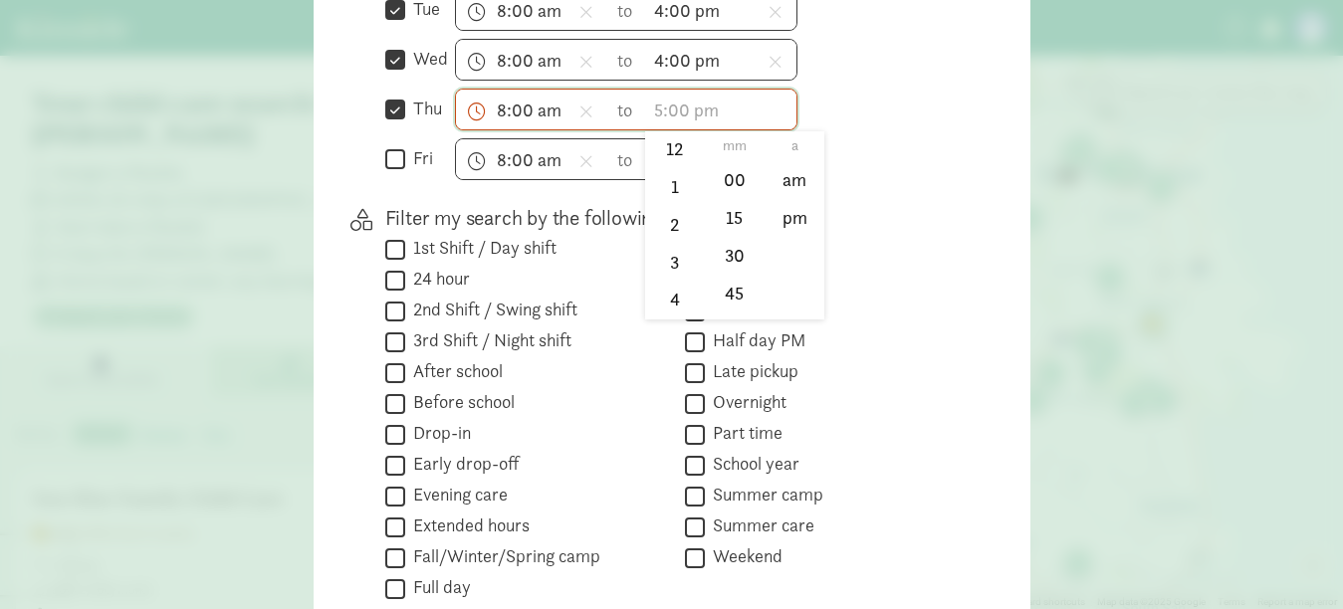
scroll to position [18, 0]
click at [666, 179] on li "12" at bounding box center [674, 162] width 59 height 38
click at [715, 189] on li "00" at bounding box center [734, 180] width 59 height 38
click at [784, 234] on li "pm" at bounding box center [795, 218] width 59 height 38
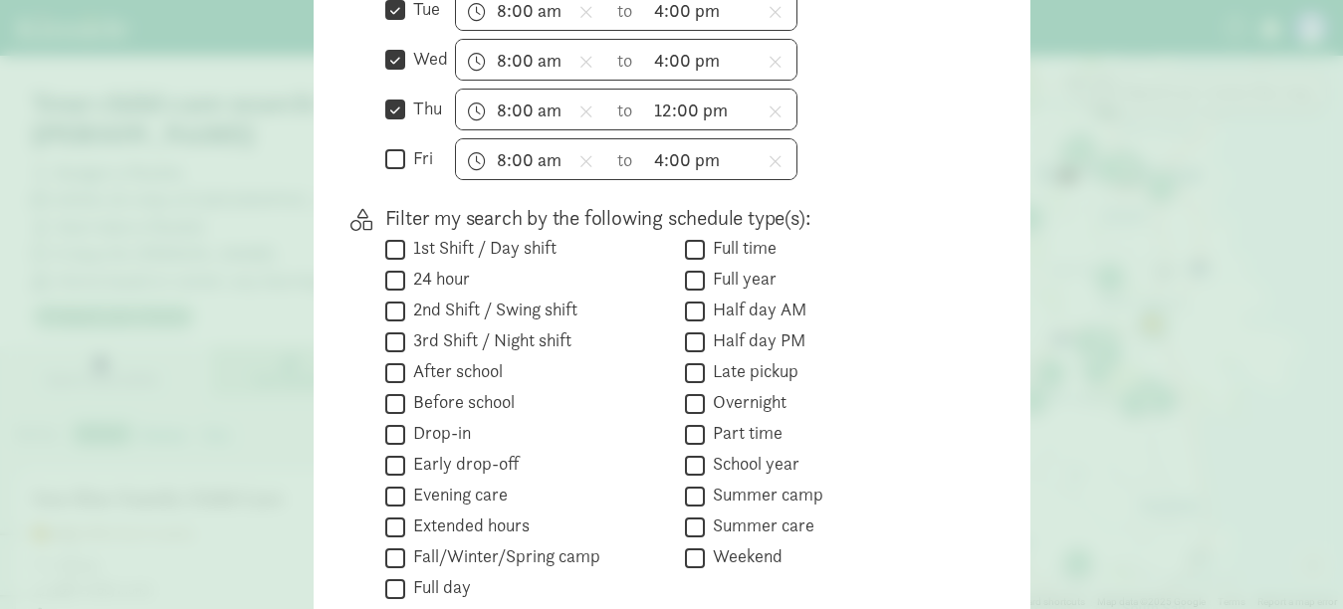
click at [876, 156] on div "8:00 am h 12 1 2 3 4 5 6 7 8 9 10 11 mm 00 15 30 45 a am pm to 4:00 pm h 12 1 2…" at bounding box center [711, 159] width 512 height 42
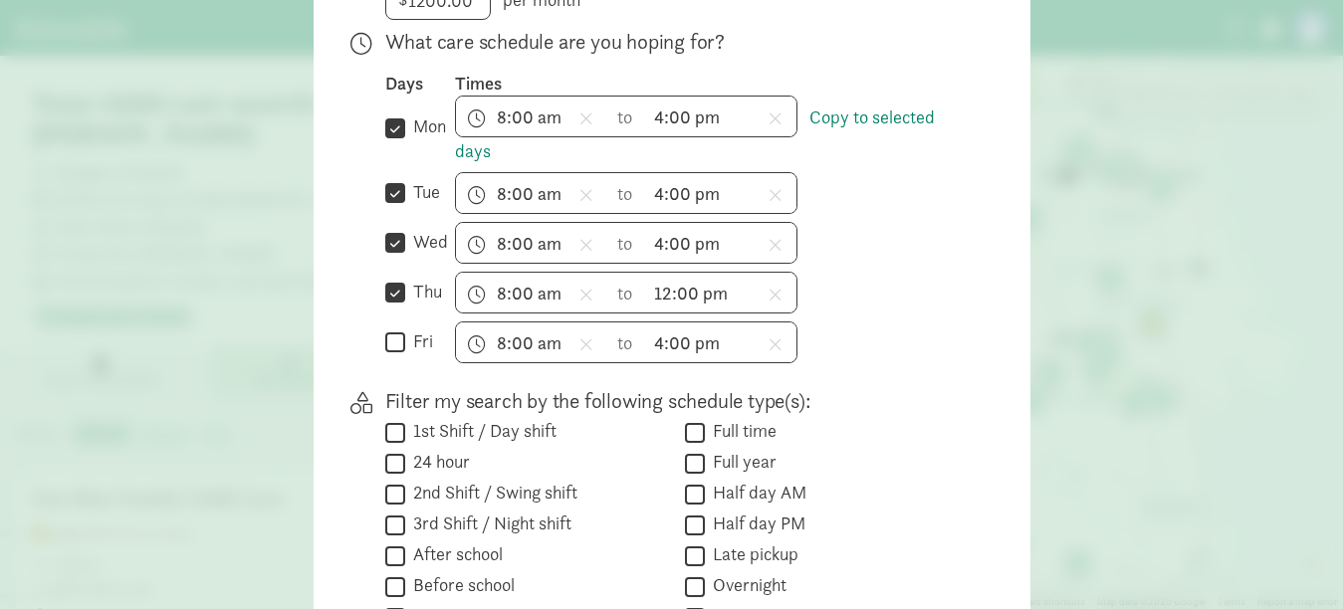
scroll to position [498, 0]
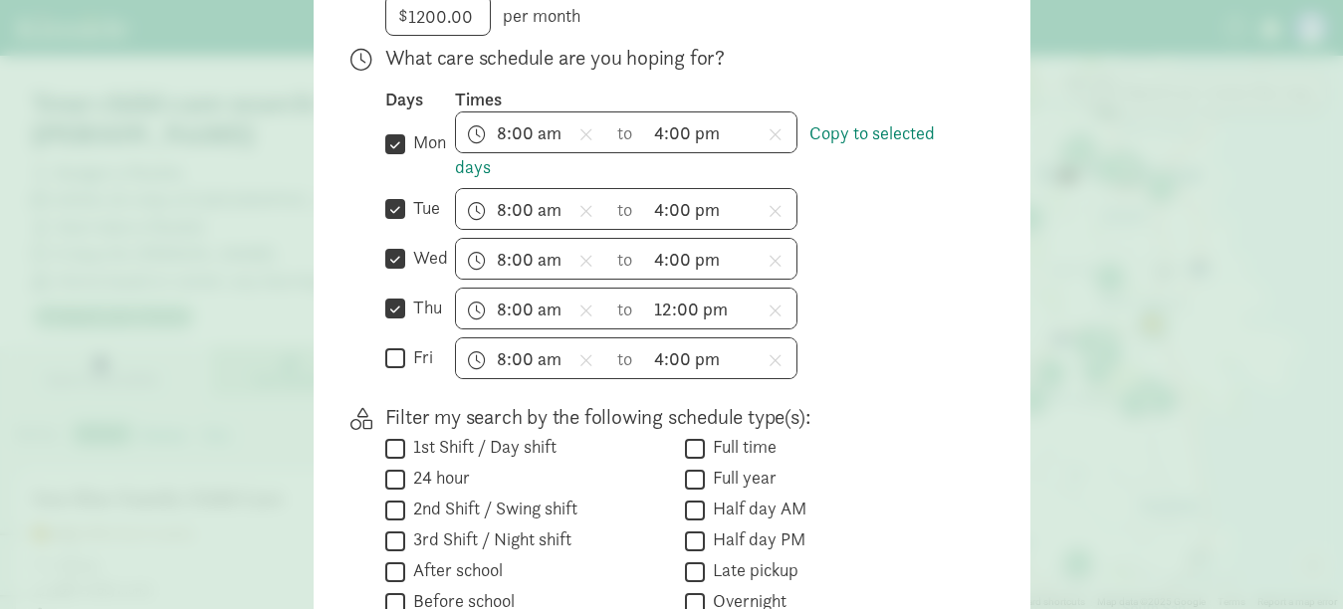
click at [878, 379] on div "8:00 am h 12 1 2 3 4 5 6 7 8 9 10 11 mm 00 15 30 45 a am pm to 4:00 pm h 12 1 2…" at bounding box center [711, 359] width 512 height 42
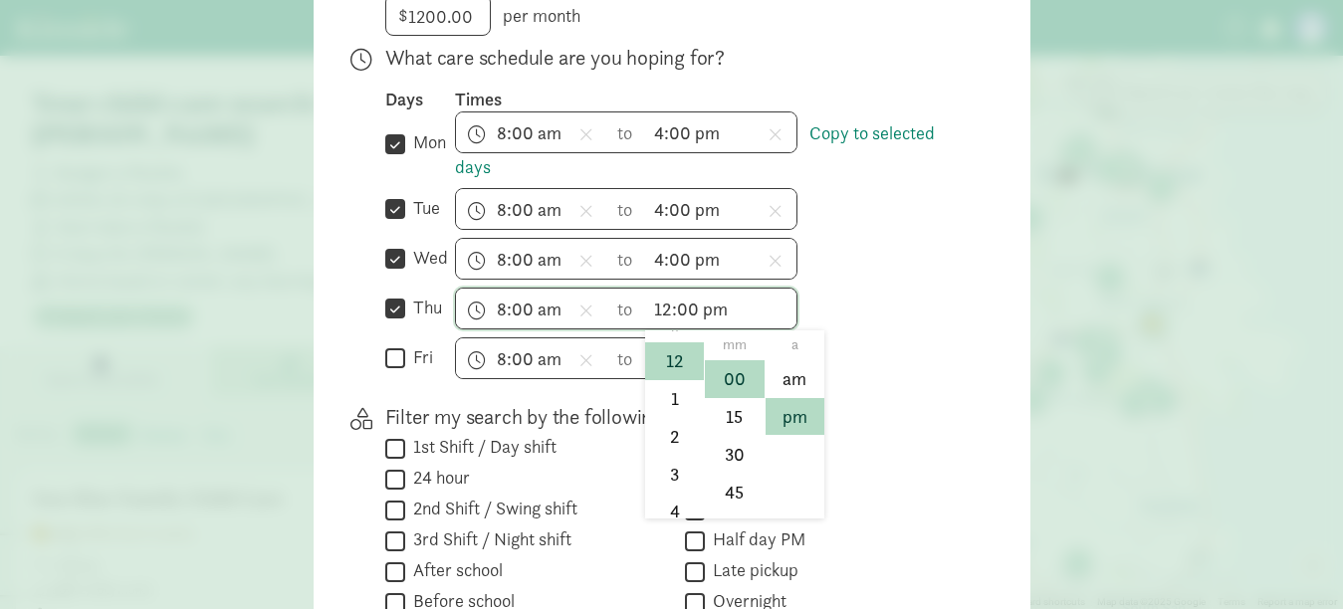
click at [680, 321] on input "12:00 pm" at bounding box center [720, 309] width 151 height 40
click at [650, 511] on li "4" at bounding box center [674, 500] width 59 height 38
type input "4:00 pm"
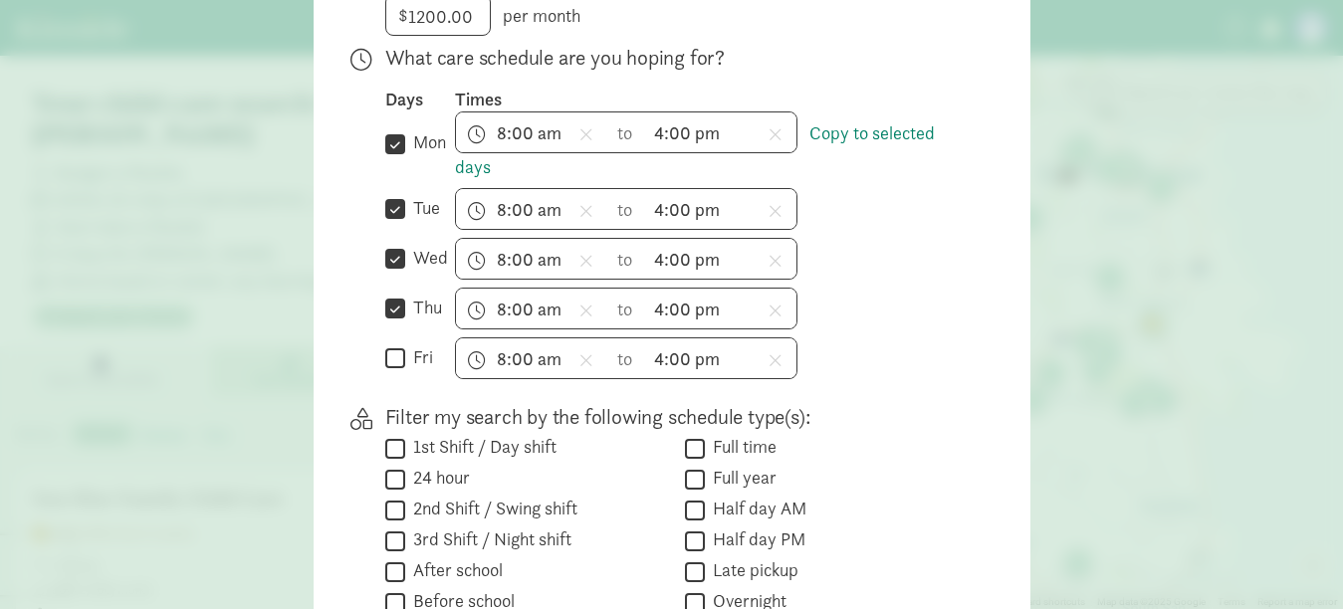
click at [941, 324] on div "8:00 am h 12 1 2 3 4 5 6 7 8 9 10 11 mm 00 15 30 45 a am pm to 4:00 pm h 12 1 2…" at bounding box center [711, 309] width 512 height 42
click at [941, 395] on div "What care schedule are you hoping for? Days Times  mon Copy to selected days 8…" at bounding box center [676, 220] width 582 height 352
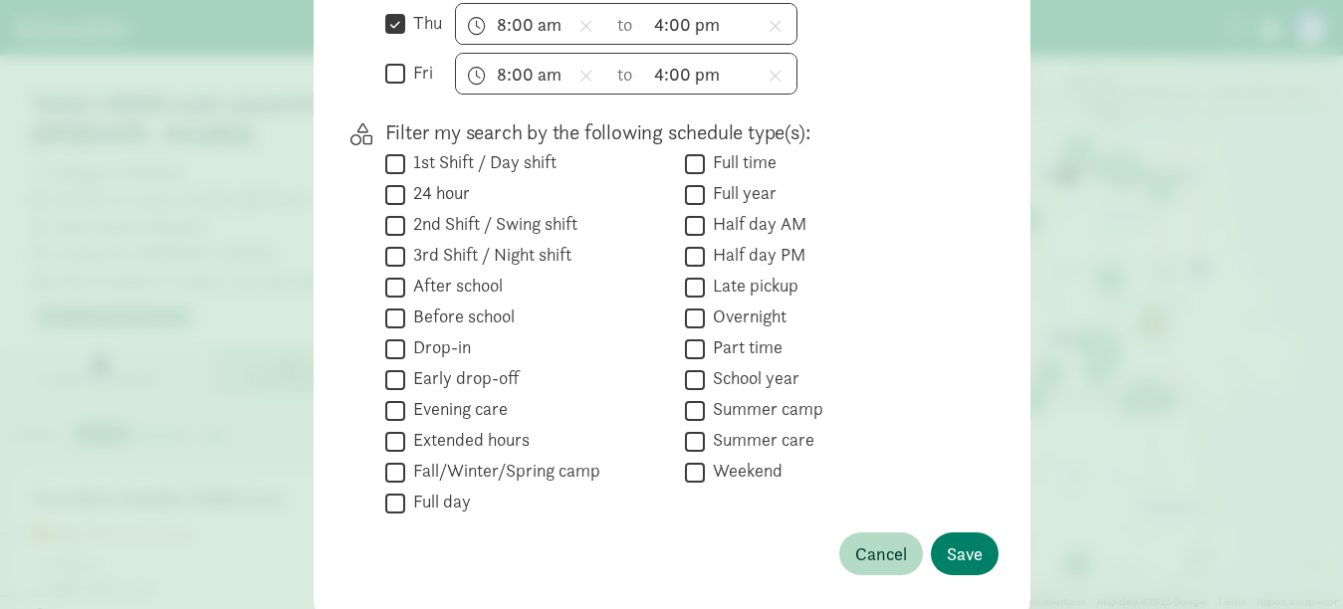
scroll to position [797, 0]
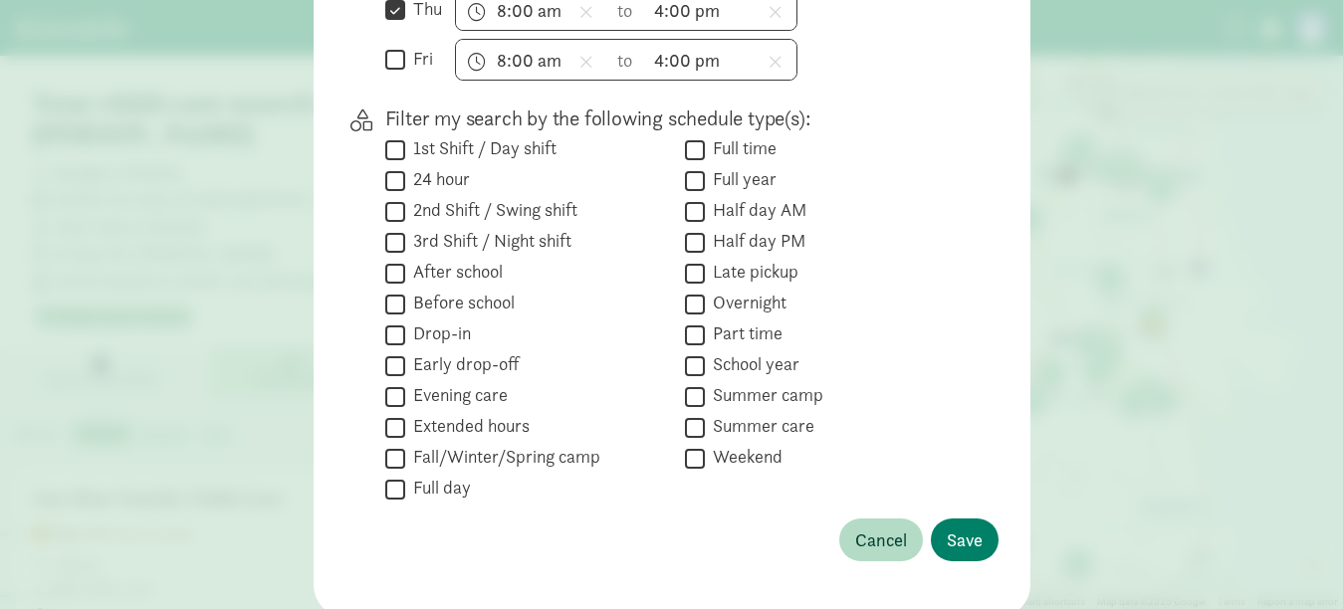
click at [746, 346] on label "Part time" at bounding box center [744, 334] width 78 height 24
click at [705, 346] on input "Part time" at bounding box center [695, 335] width 20 height 27
checkbox input "true"
click at [899, 322] on div " Overnight" at bounding box center [826, 335] width 282 height 27
click at [732, 159] on label "Full time" at bounding box center [741, 148] width 72 height 24
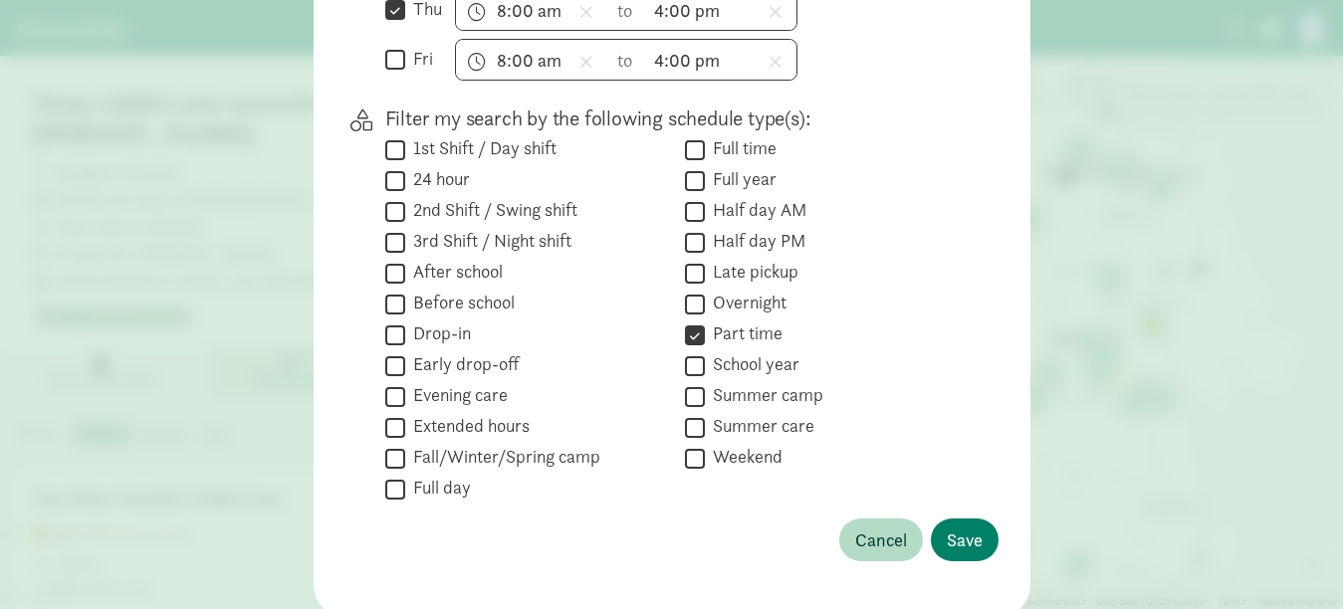
click at [705, 159] on input "Full time" at bounding box center [695, 149] width 20 height 27
checkbox input "true"
click at [952, 554] on span "Save" at bounding box center [965, 540] width 36 height 27
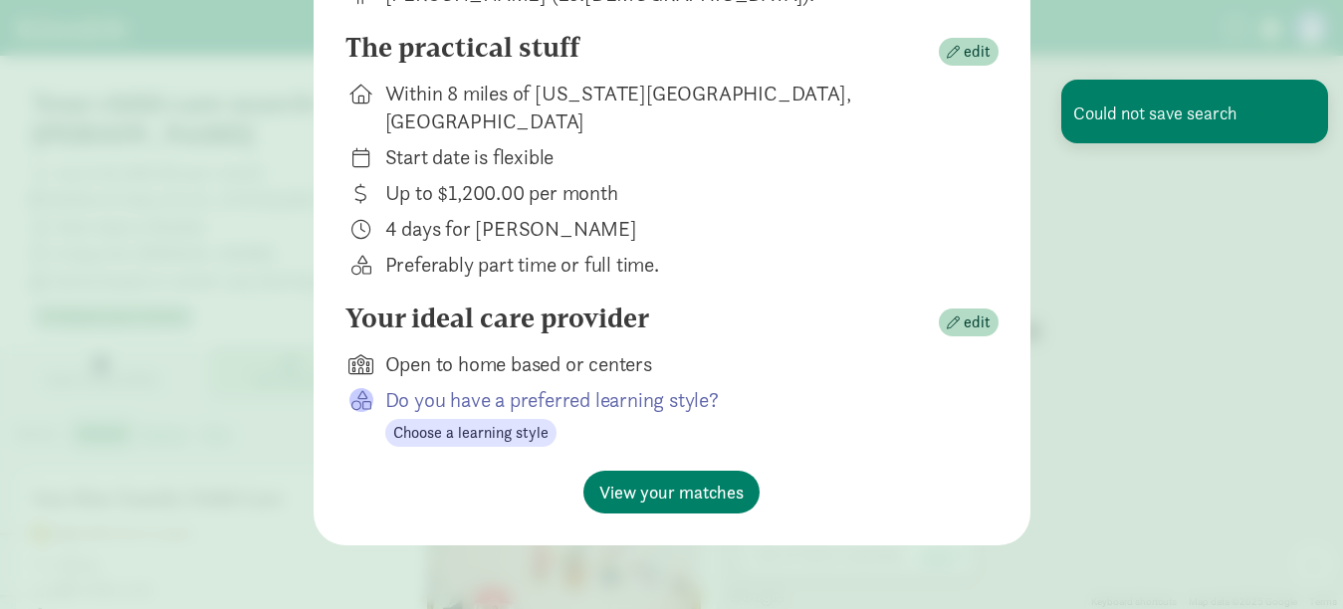
scroll to position [260, 0]
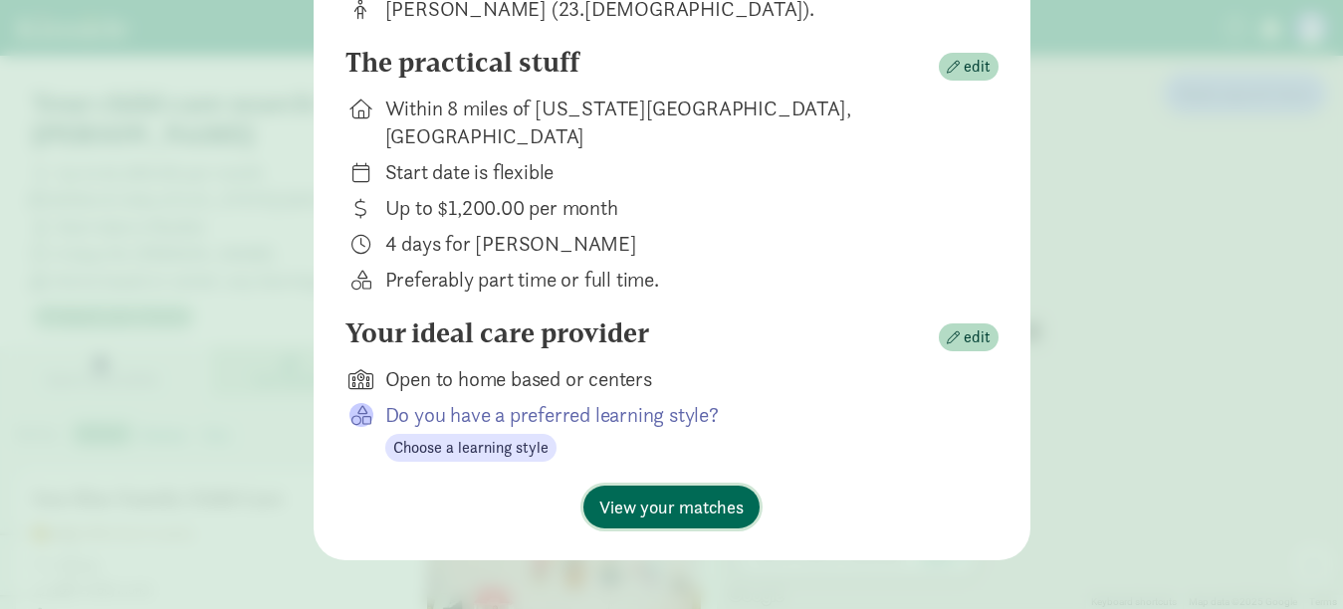
click at [633, 495] on span "View your matches" at bounding box center [672, 507] width 144 height 27
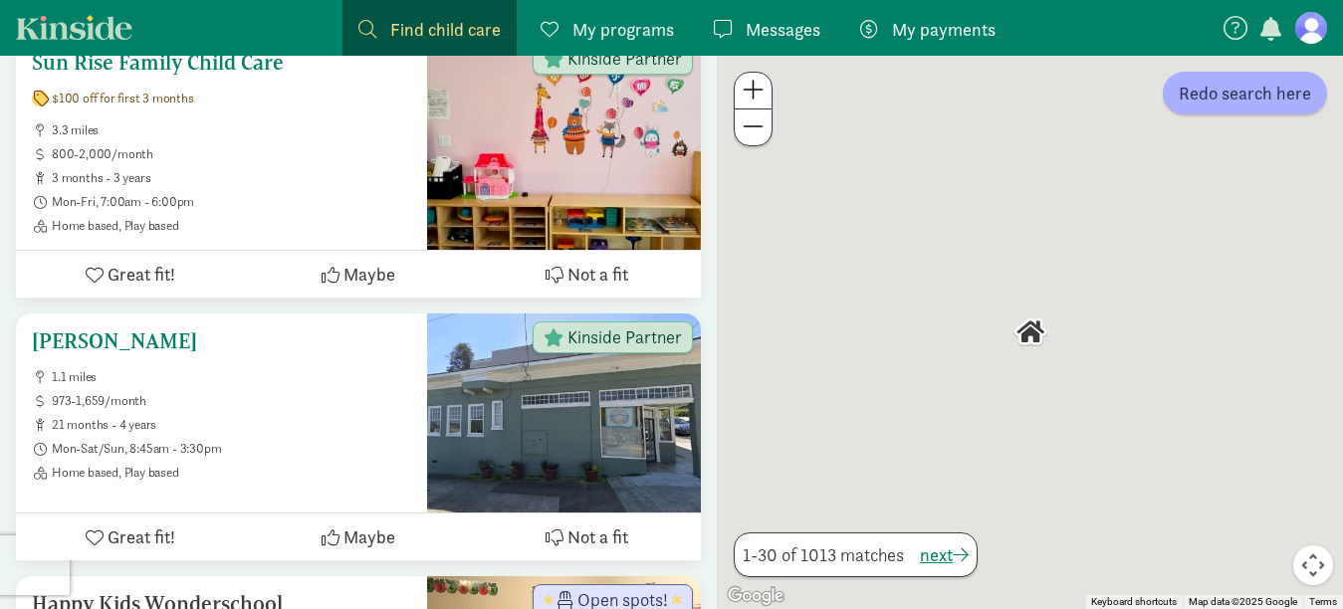
scroll to position [0, 0]
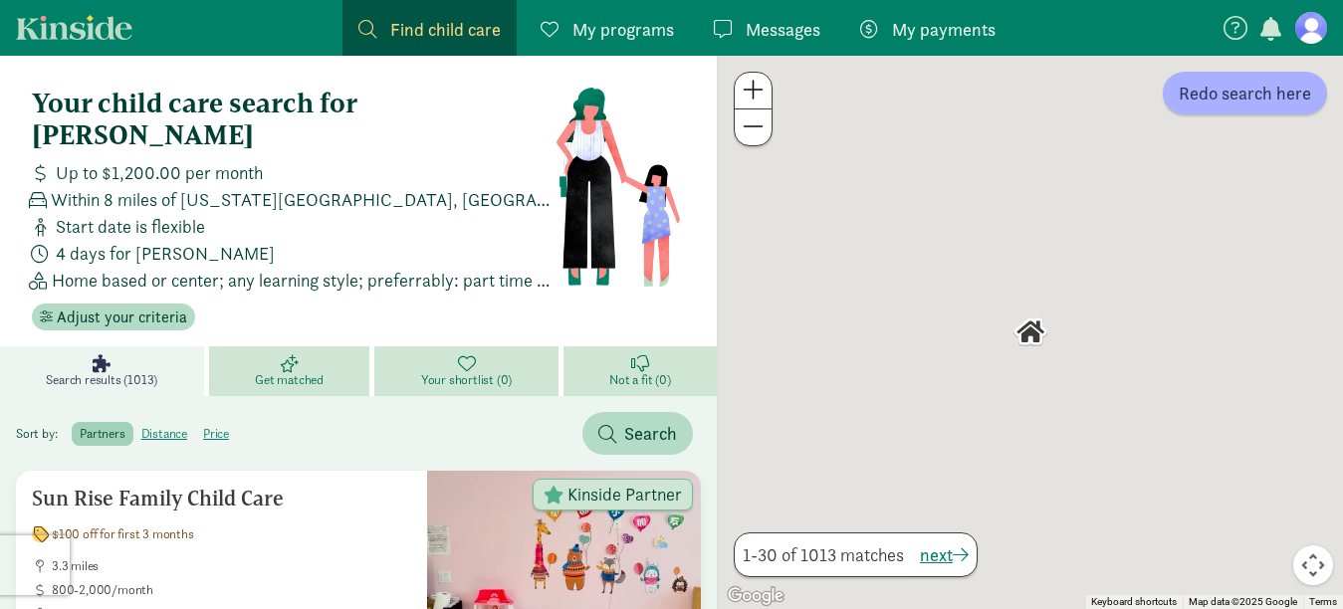
click at [471, 31] on span "Find child care" at bounding box center [445, 29] width 111 height 27
click at [444, 28] on span "Find child care" at bounding box center [445, 29] width 111 height 27
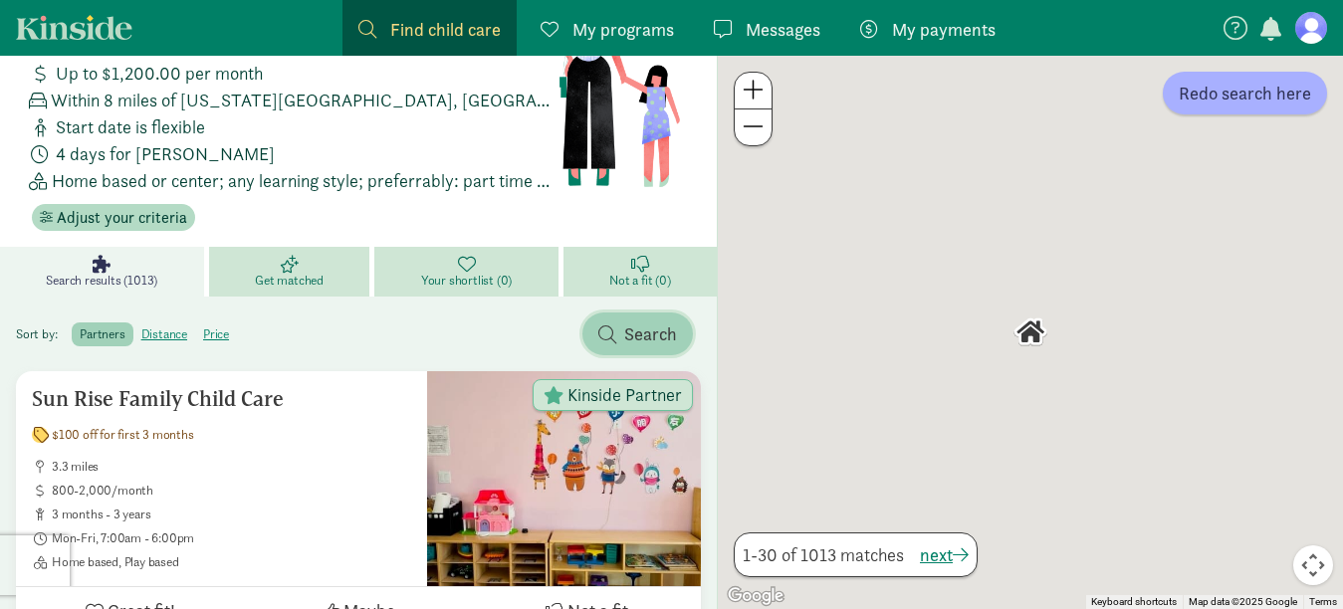
click at [632, 321] on span "Search" at bounding box center [650, 334] width 53 height 27
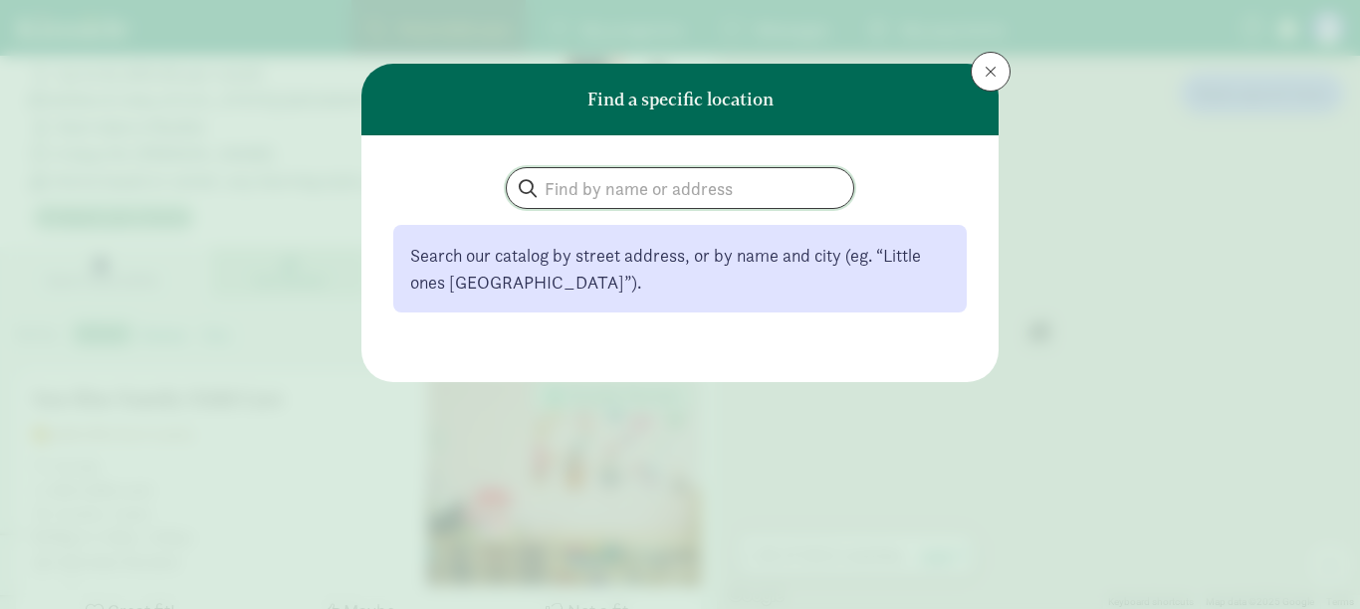
click at [620, 185] on input "search" at bounding box center [680, 188] width 347 height 40
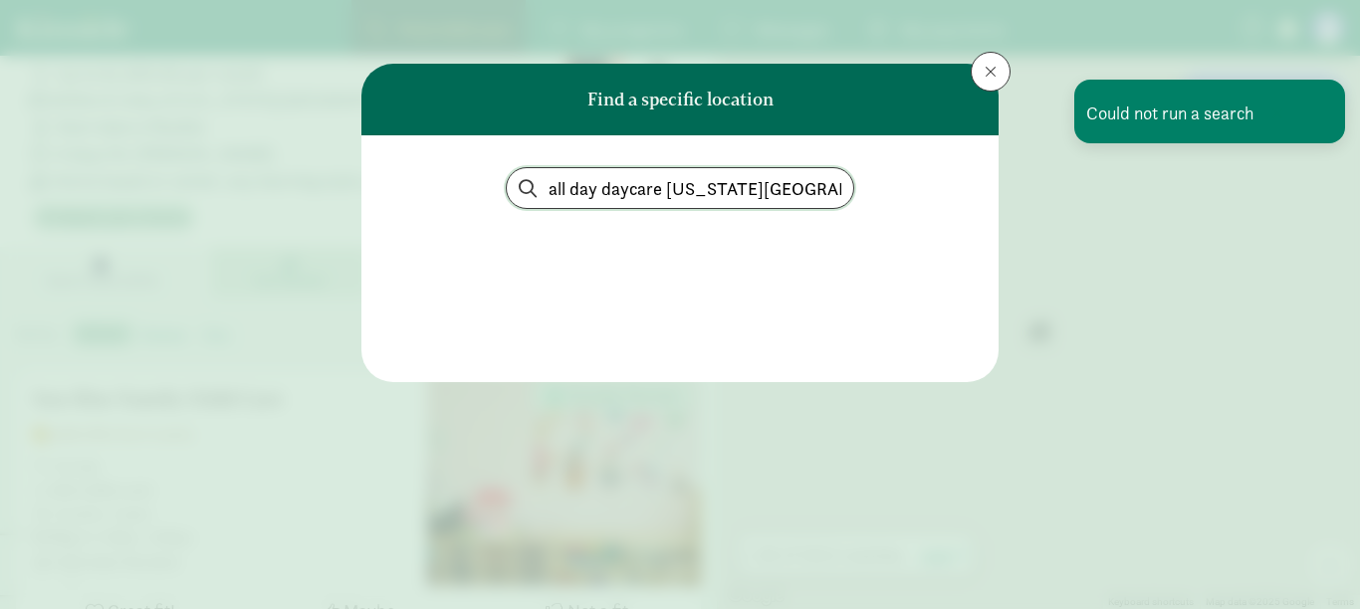
type input "all day daycare virginia beach va"
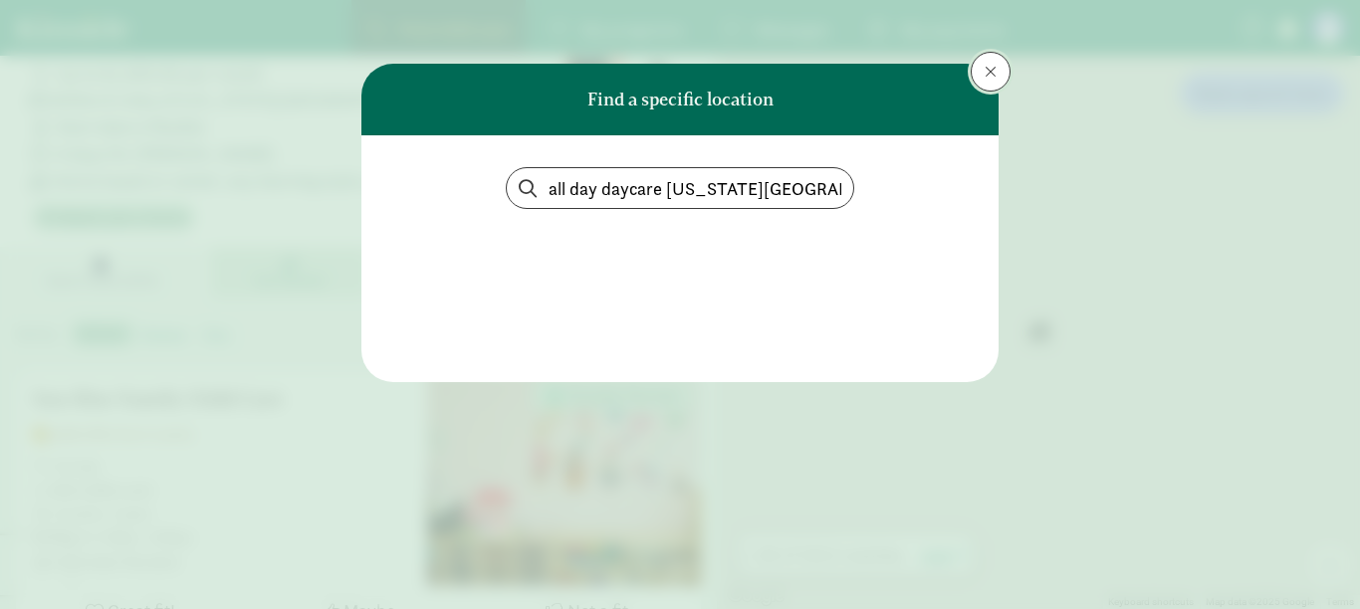
click at [988, 74] on span at bounding box center [991, 72] width 12 height 16
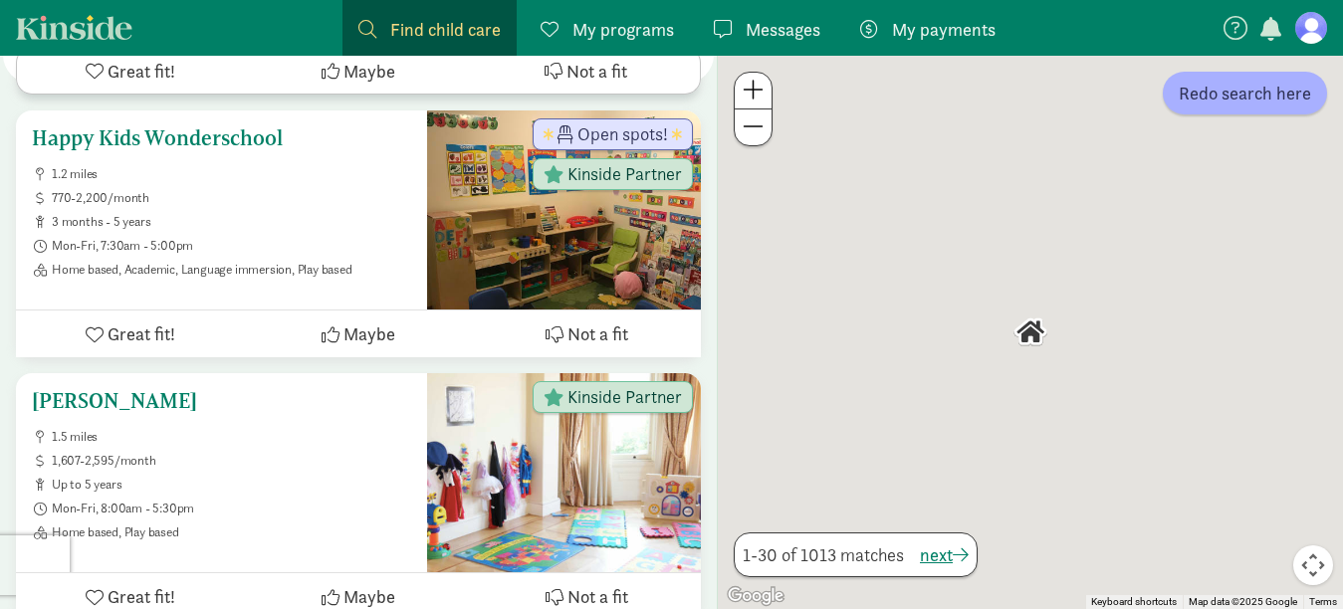
scroll to position [896, 0]
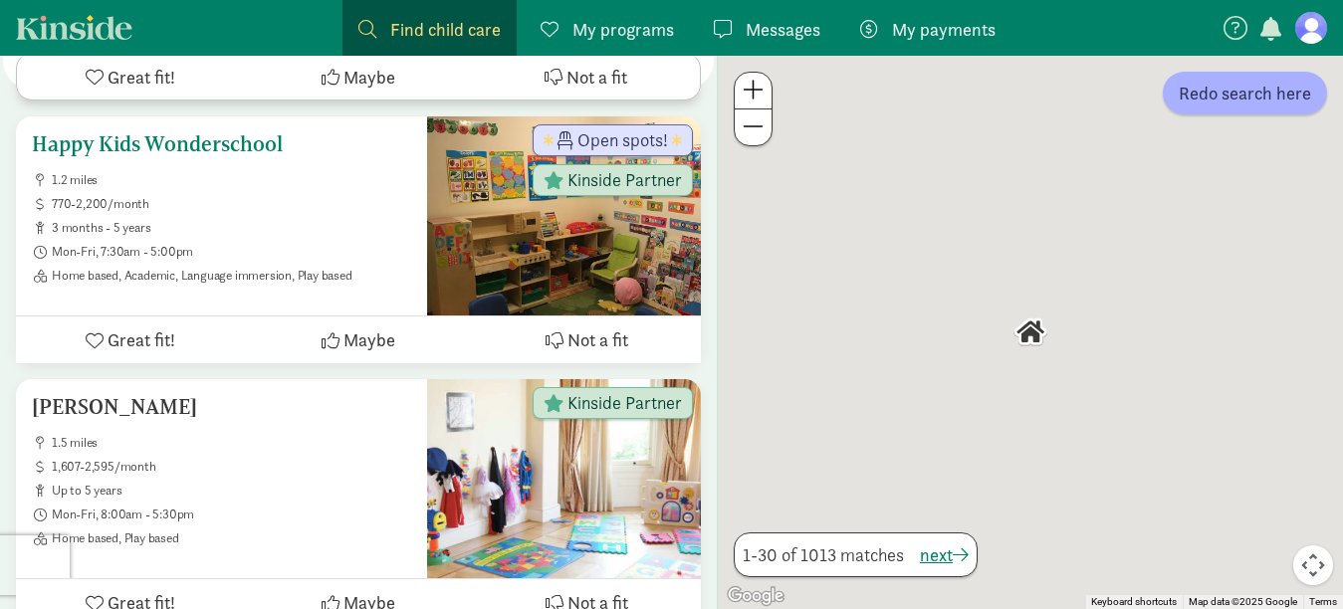
click at [137, 132] on h5 "Happy Kids Wonderschool" at bounding box center [221, 144] width 379 height 24
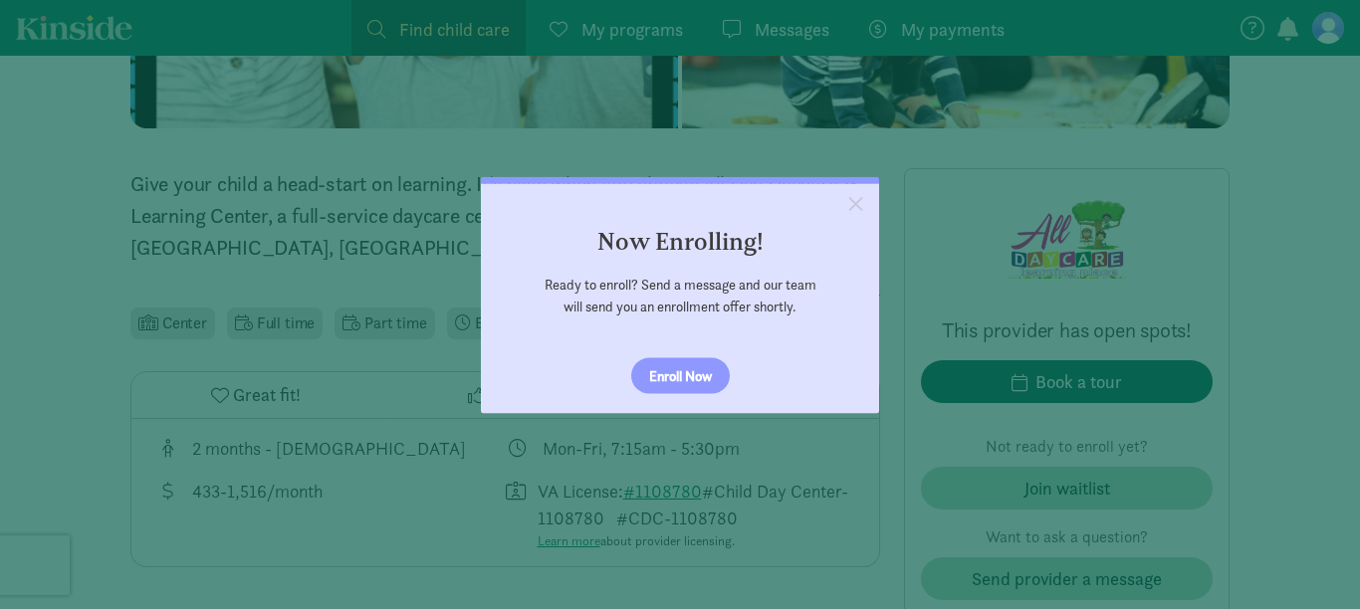
click appcues "× Now Enrolling! Ready to enroll? Send a message and our team will send you an …"
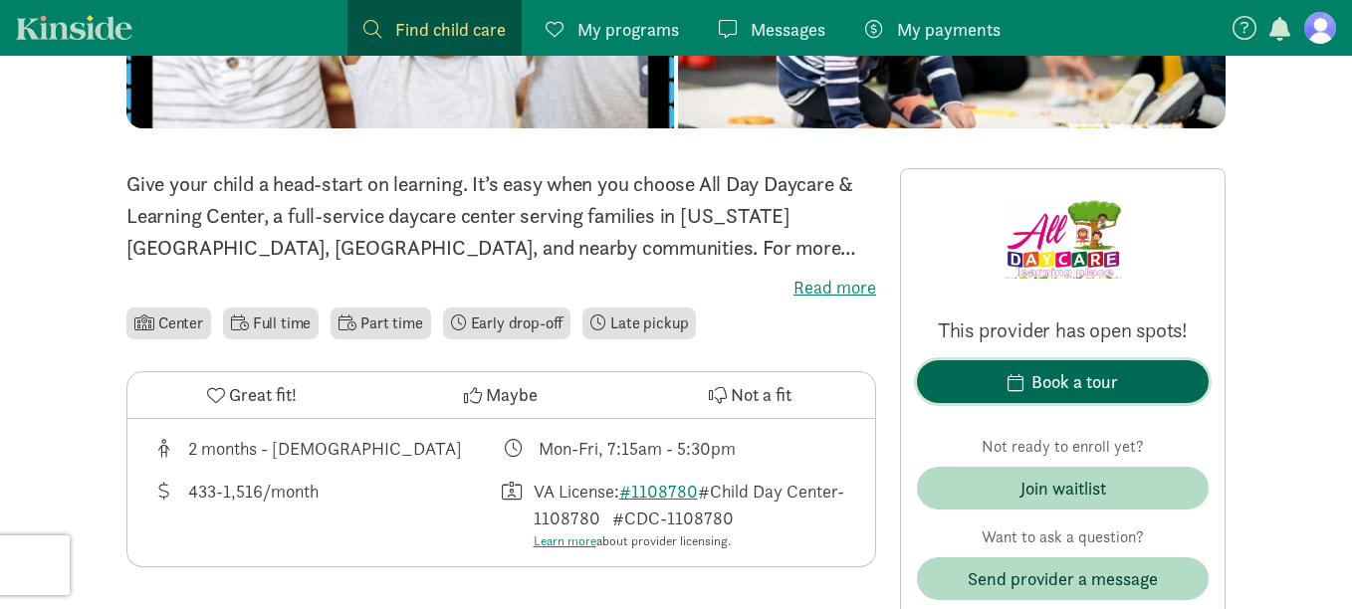
click at [1022, 385] on span "button" at bounding box center [1016, 382] width 16 height 18
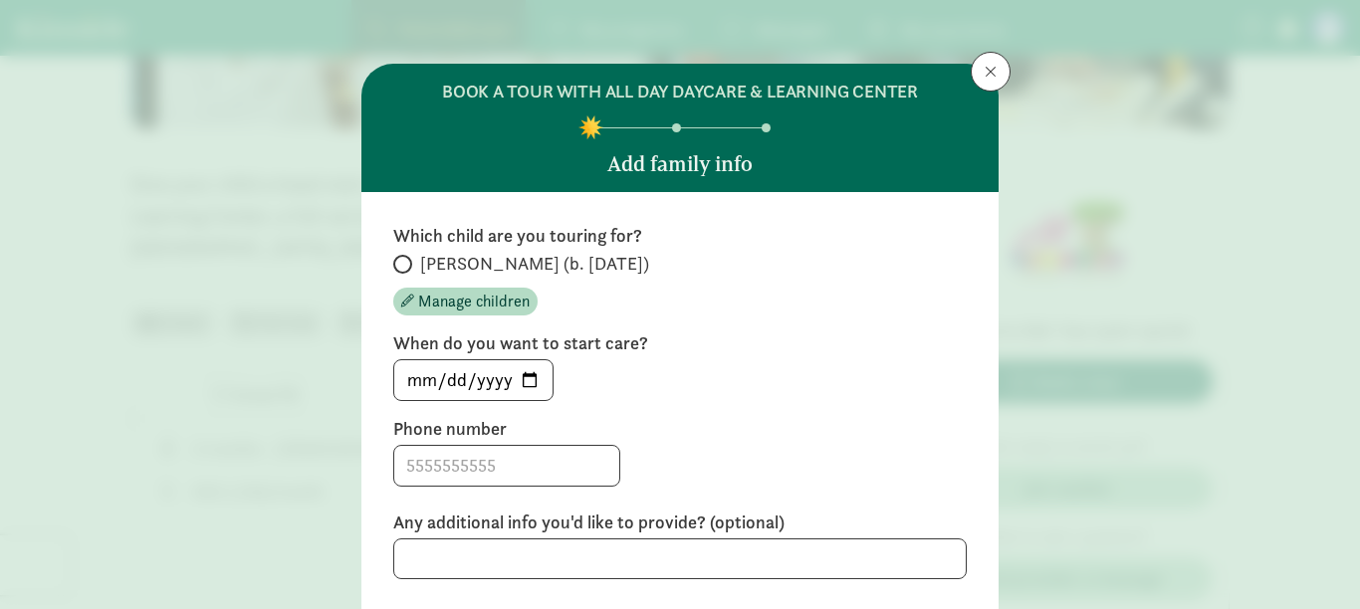
scroll to position [100, 0]
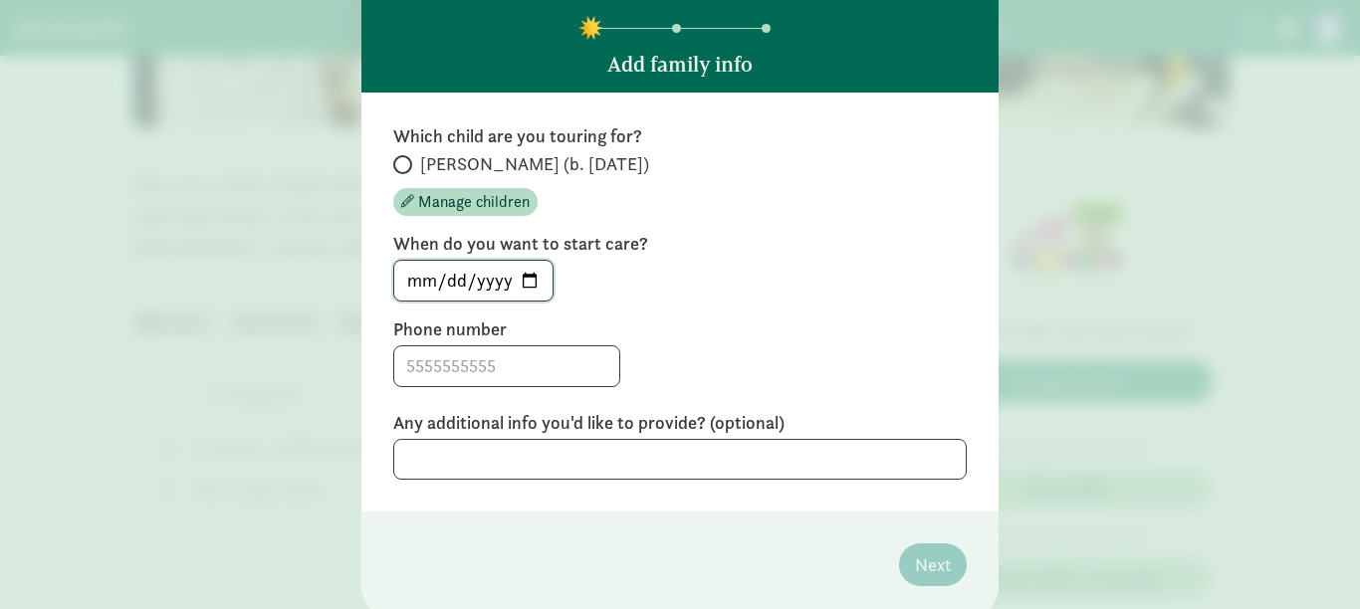
click at [527, 274] on input "[DATE]" at bounding box center [473, 281] width 158 height 40
type input "[DATE]"
click at [475, 369] on input at bounding box center [506, 367] width 225 height 40
type input "2767593274"
click at [504, 462] on textarea at bounding box center [680, 459] width 574 height 41
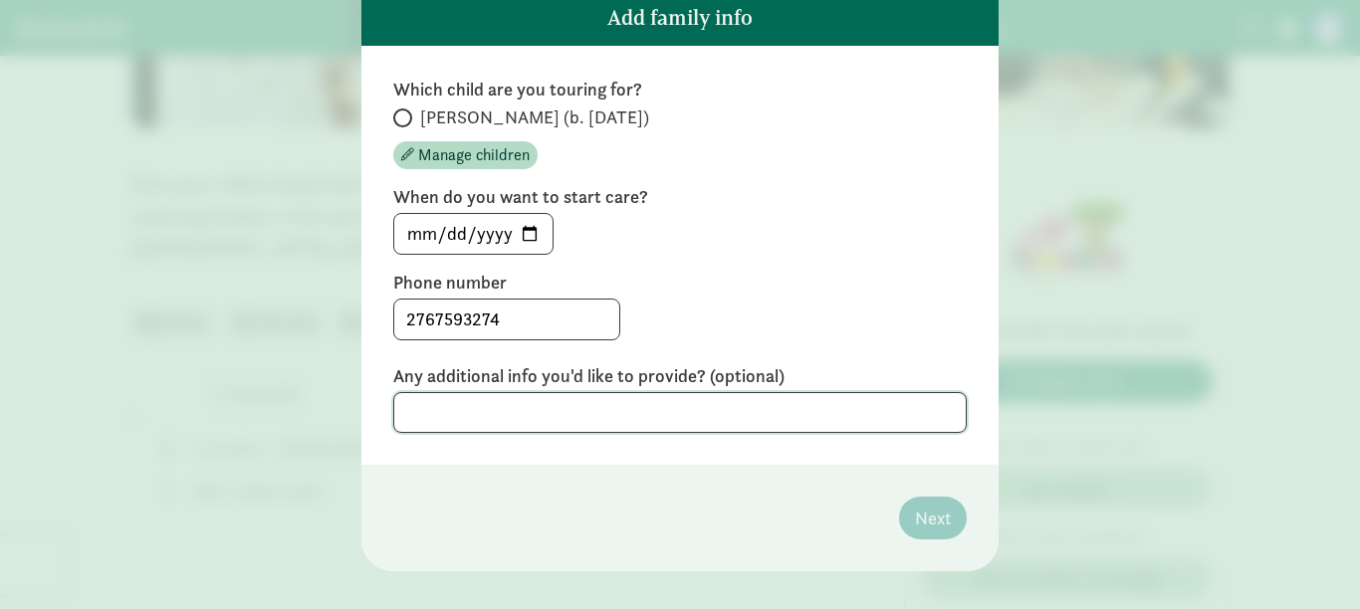
scroll to position [172, 0]
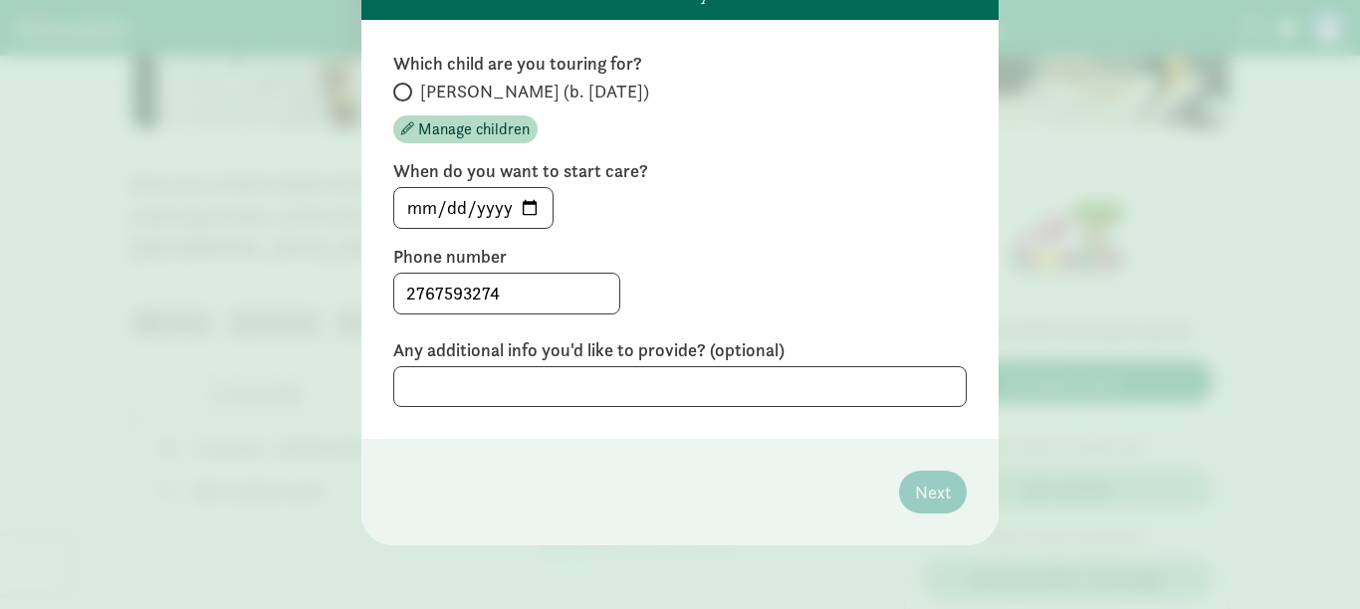
click at [403, 88] on span at bounding box center [402, 92] width 19 height 19
click at [403, 88] on input "[PERSON_NAME] (b. [DATE])" at bounding box center [399, 92] width 13 height 13
radio input "true"
click at [479, 377] on textarea at bounding box center [680, 386] width 574 height 41
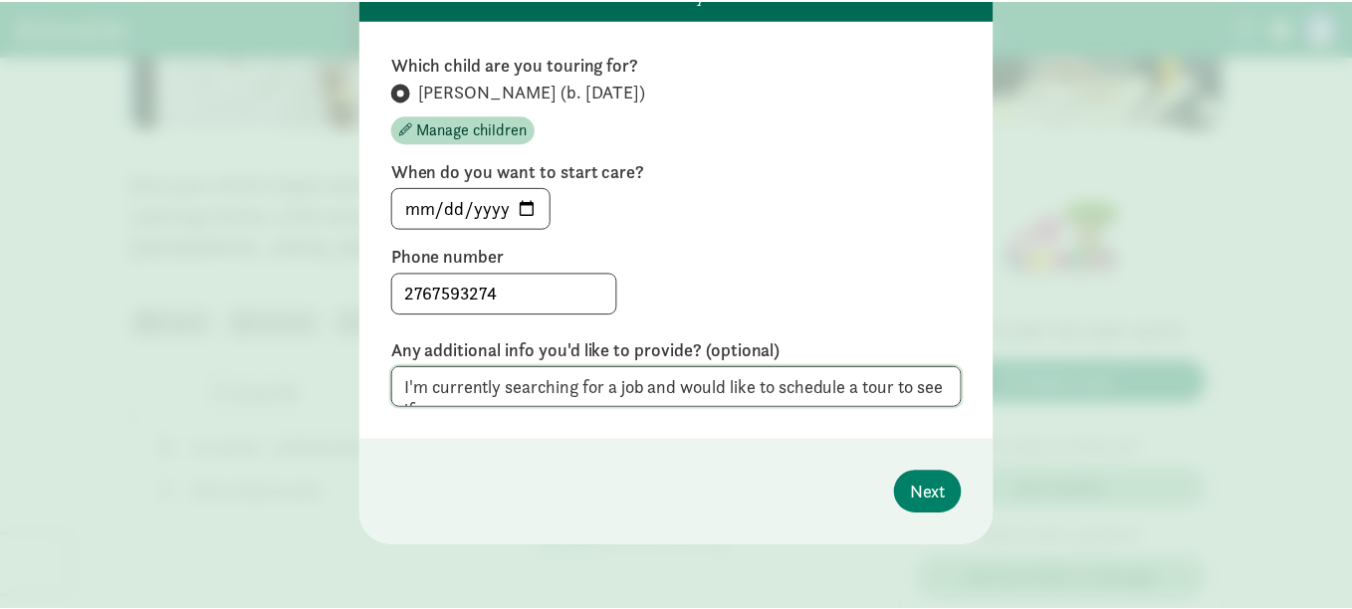
scroll to position [0, 0]
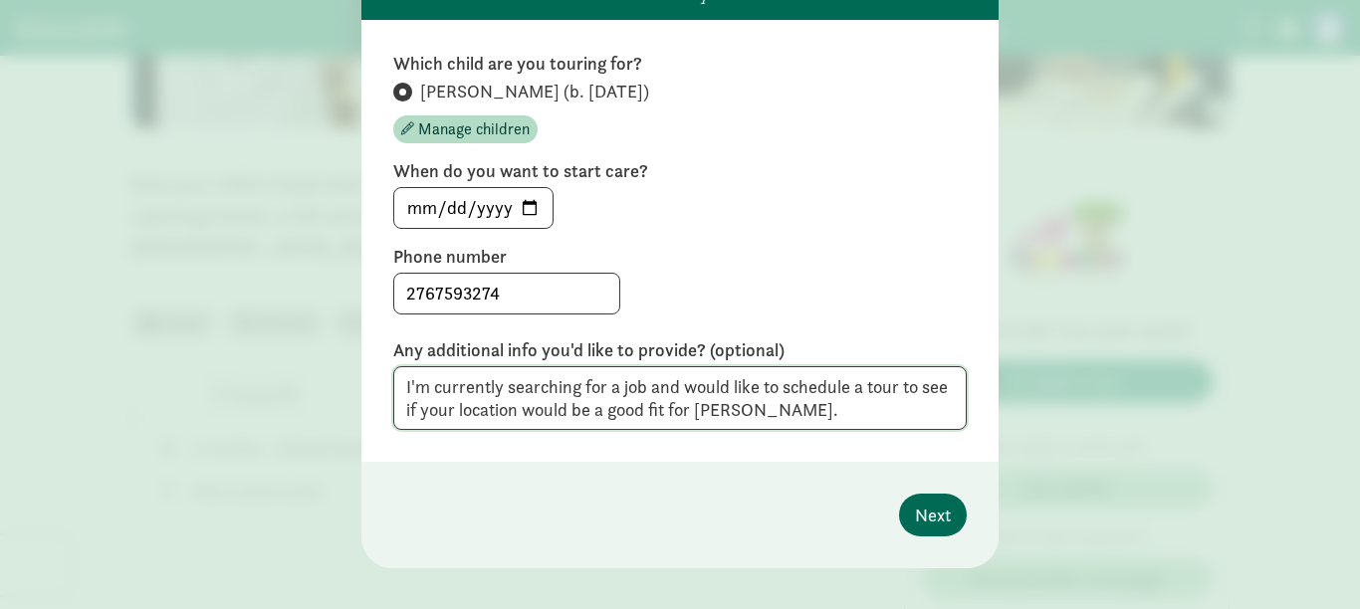
type textarea "I'm currently searching for a job and would like to schedule a tour to see if y…"
click at [915, 512] on span "Next" at bounding box center [933, 515] width 36 height 27
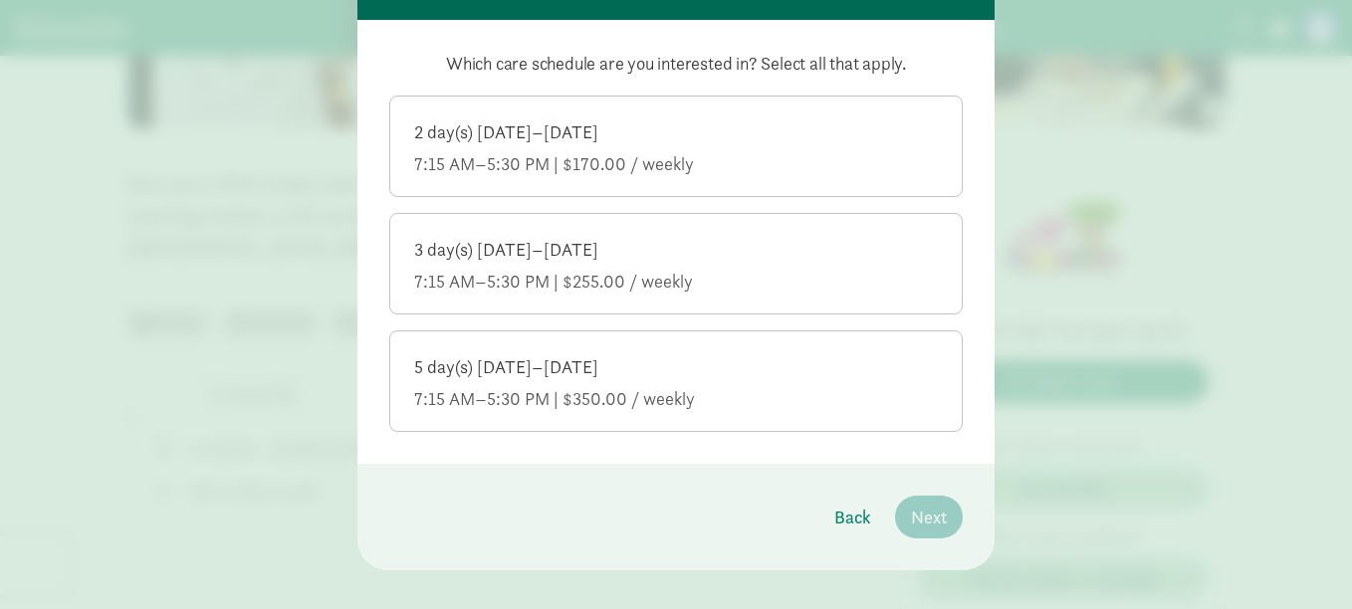
click at [711, 261] on div "3 day(s) [DATE]–[DATE]" at bounding box center [676, 250] width 524 height 24
click at [0, 0] on input "3 day(s) [DATE]–[DATE] 7:15 AM–5:30 PM | $255.00 / weekly" at bounding box center [0, 0] width 0 height 0
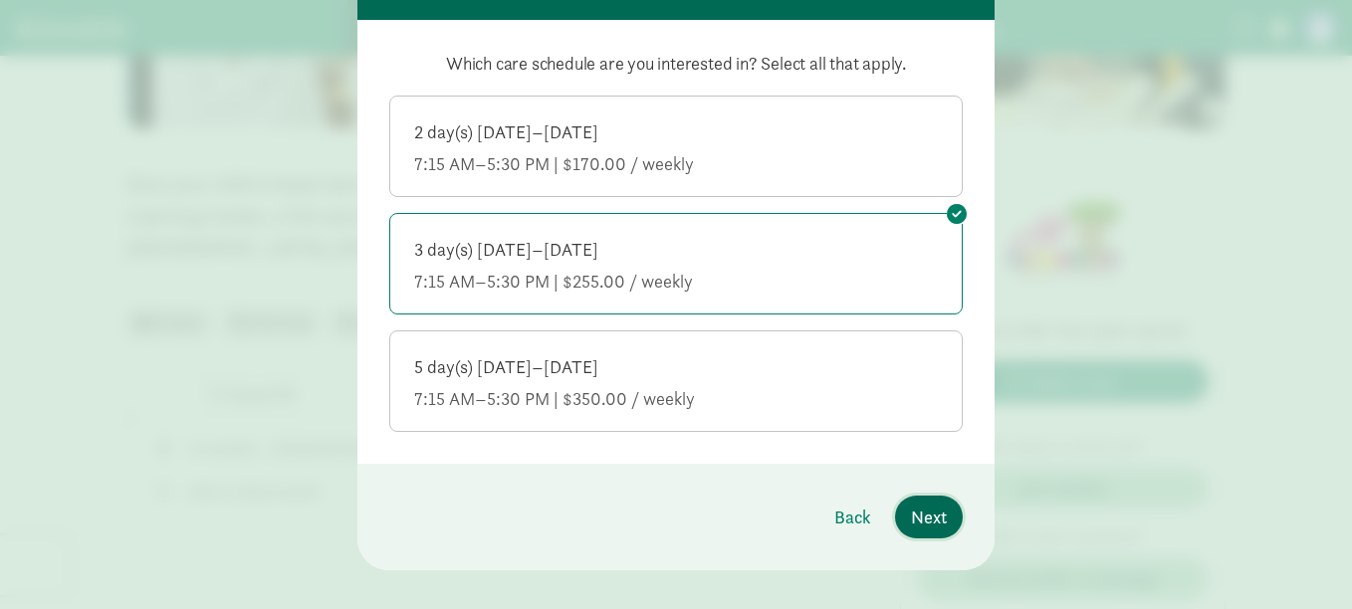
click at [929, 521] on span "Next" at bounding box center [929, 517] width 36 height 27
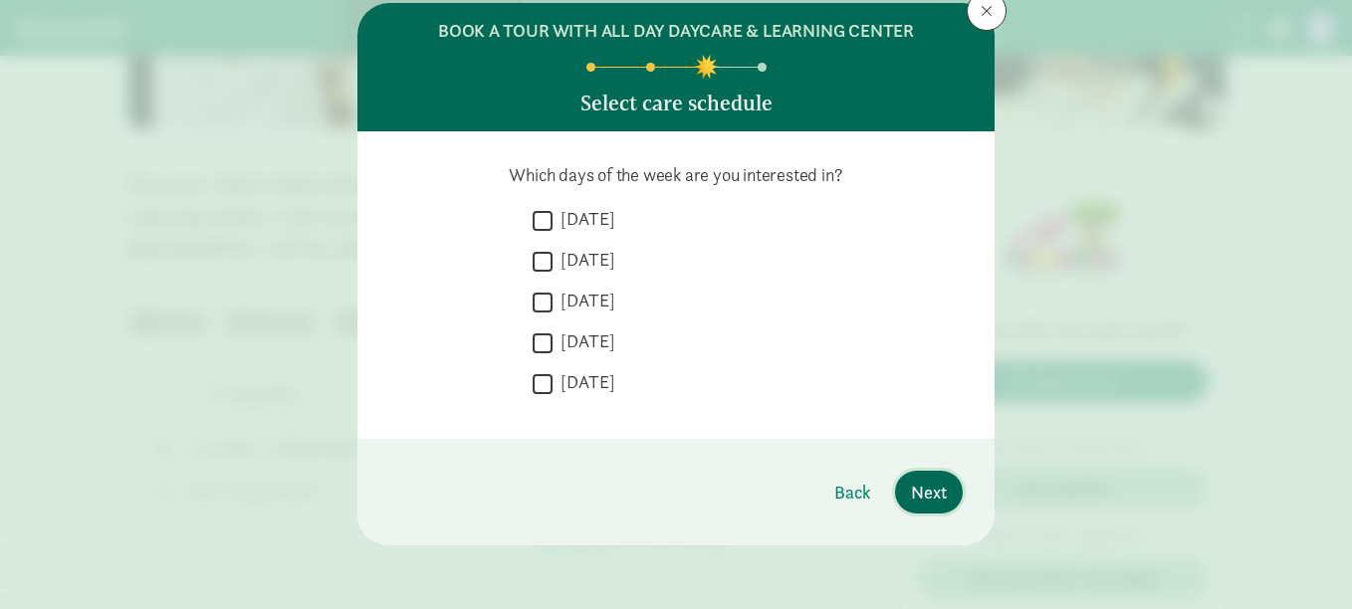
scroll to position [61, 0]
click at [580, 219] on label "[DATE]" at bounding box center [584, 219] width 63 height 24
click at [553, 219] on input "[DATE]" at bounding box center [543, 220] width 20 height 27
checkbox input "true"
click at [574, 296] on label "[DATE]" at bounding box center [584, 301] width 63 height 24
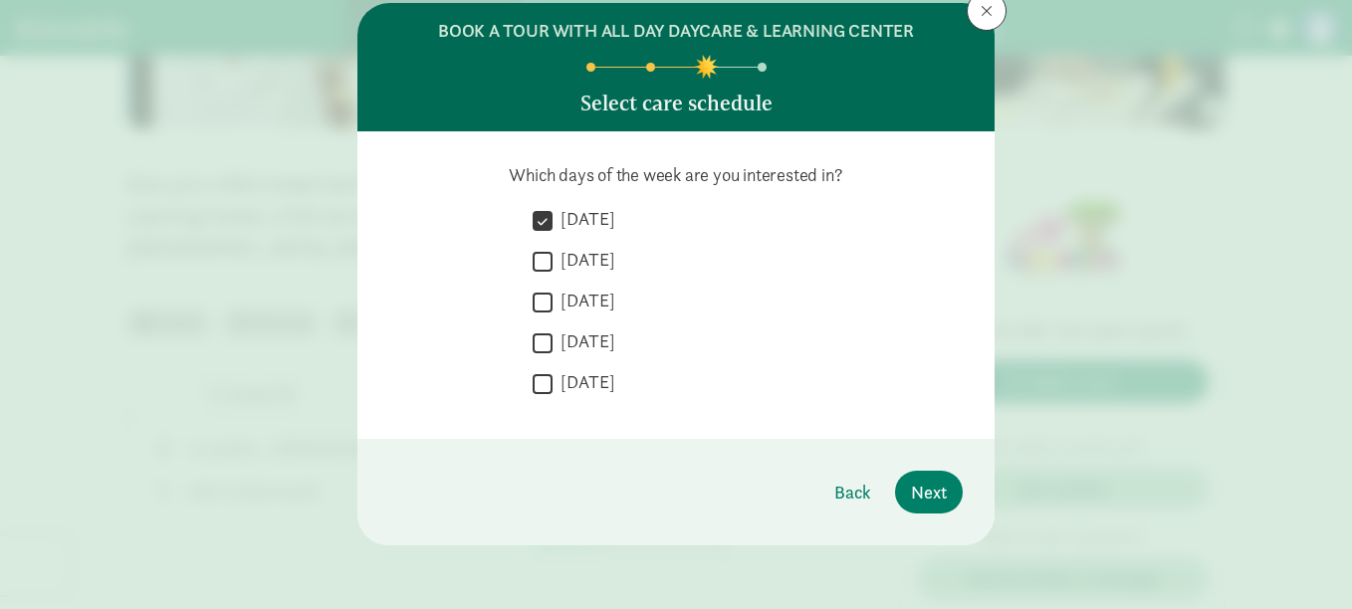
click at [553, 296] on input "[DATE]" at bounding box center [543, 302] width 20 height 27
checkbox input "true"
click at [573, 384] on label "[DATE]" at bounding box center [584, 382] width 63 height 24
click at [553, 384] on input "[DATE]" at bounding box center [543, 383] width 20 height 27
checkbox input "true"
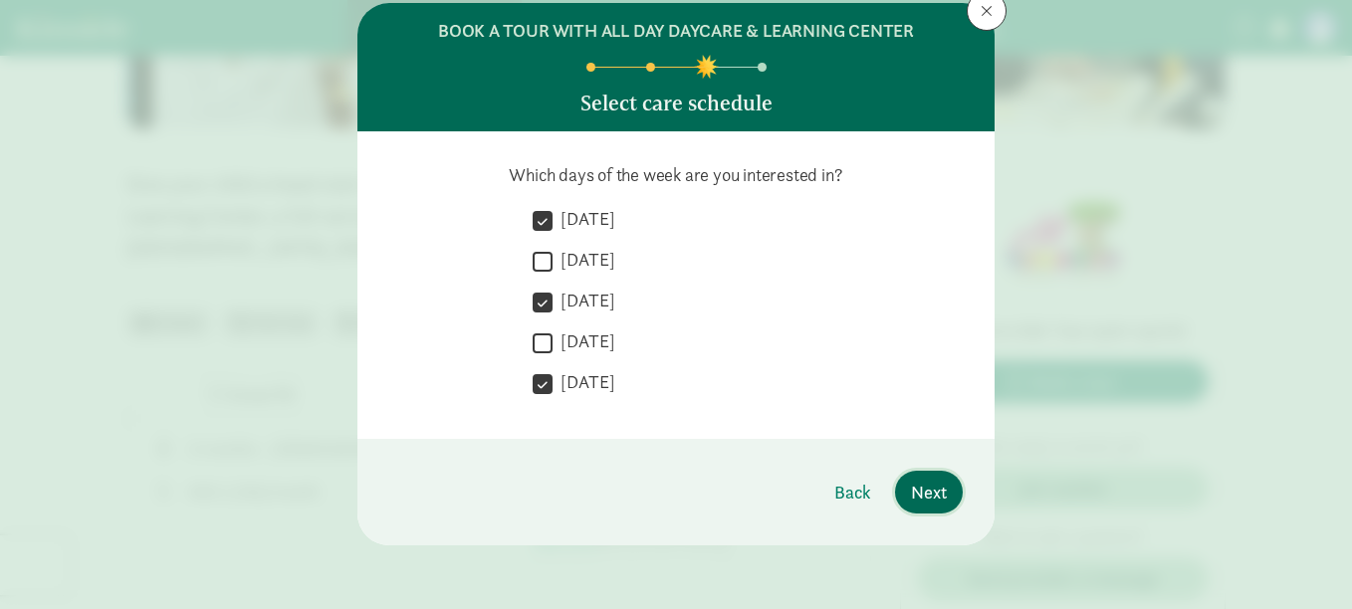
click at [911, 497] on span "Next" at bounding box center [929, 492] width 36 height 27
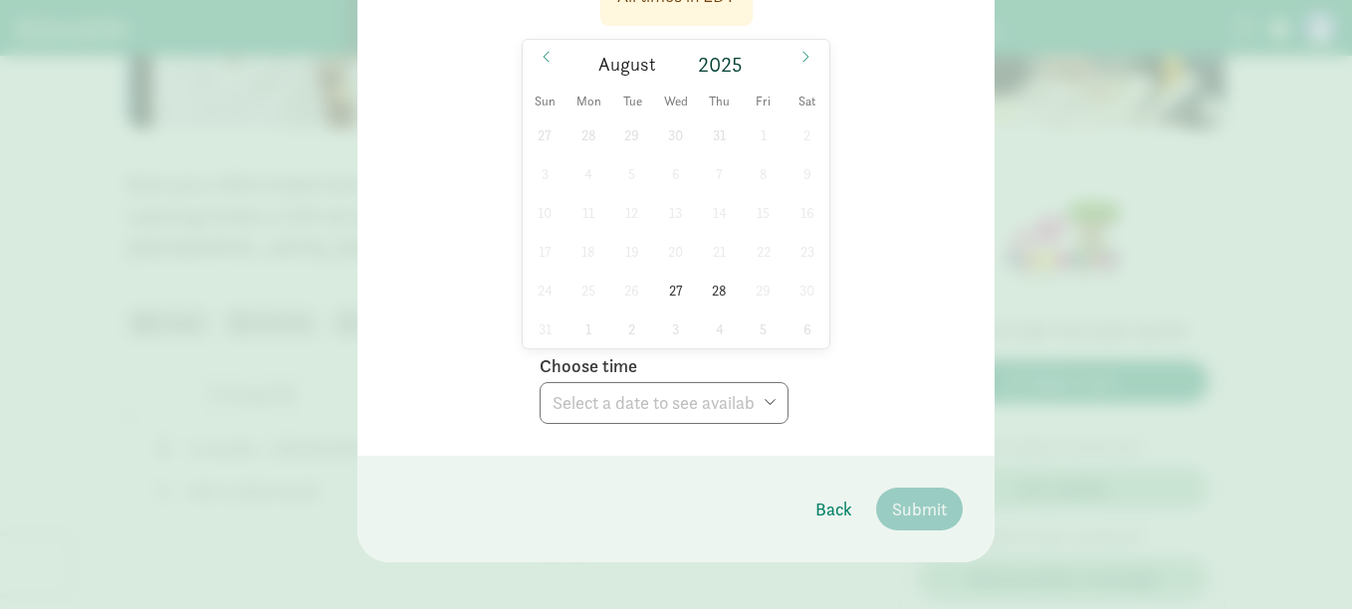
scroll to position [360, 0]
click at [679, 284] on span "27" at bounding box center [675, 289] width 39 height 39
click at [627, 413] on select "Choose time 05:00 PM 05:30 PM" at bounding box center [664, 402] width 249 height 42
select select "[DATE]T17:30:00.000-04:00"
click at [540, 381] on select "Choose time 05:00 PM 05:30 PM" at bounding box center [664, 402] width 249 height 42
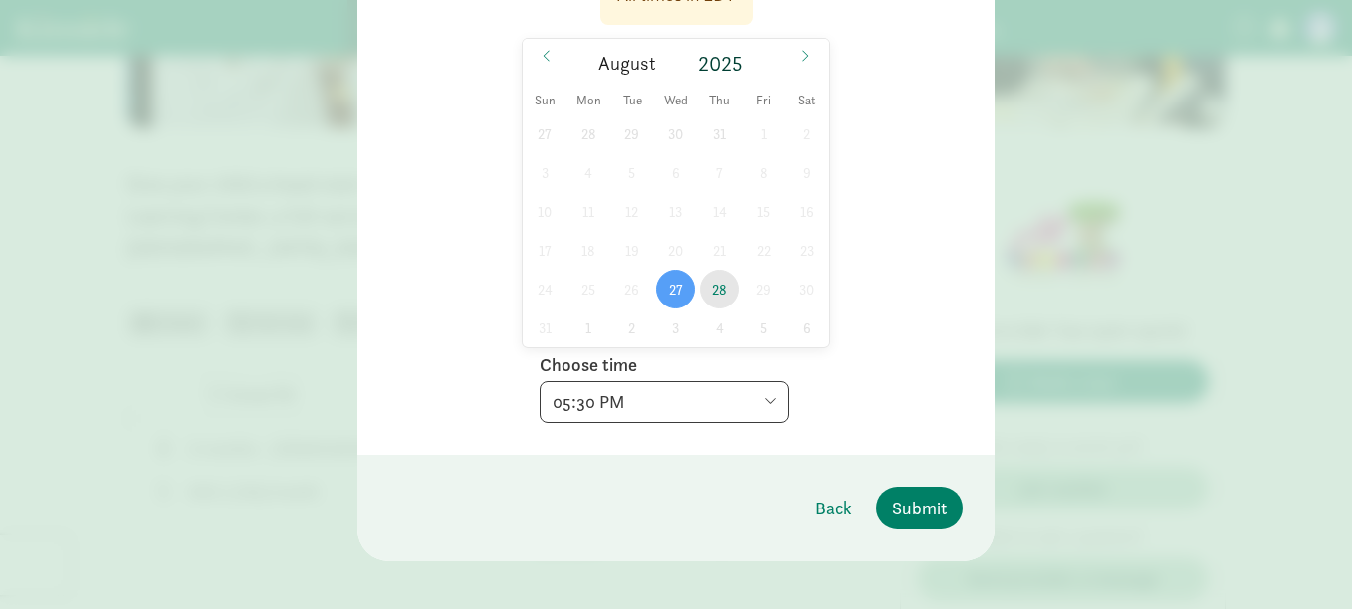
click at [709, 282] on span "28" at bounding box center [719, 289] width 39 height 39
click at [583, 400] on select "Choose time 05:00 PM 05:30 PM" at bounding box center [664, 402] width 249 height 42
select select "[DATE]T17:00:00.000-04:00"
click at [540, 381] on select "Choose time 05:00 PM 05:30 PM" at bounding box center [664, 402] width 249 height 42
click at [917, 506] on span "Submit" at bounding box center [919, 508] width 55 height 27
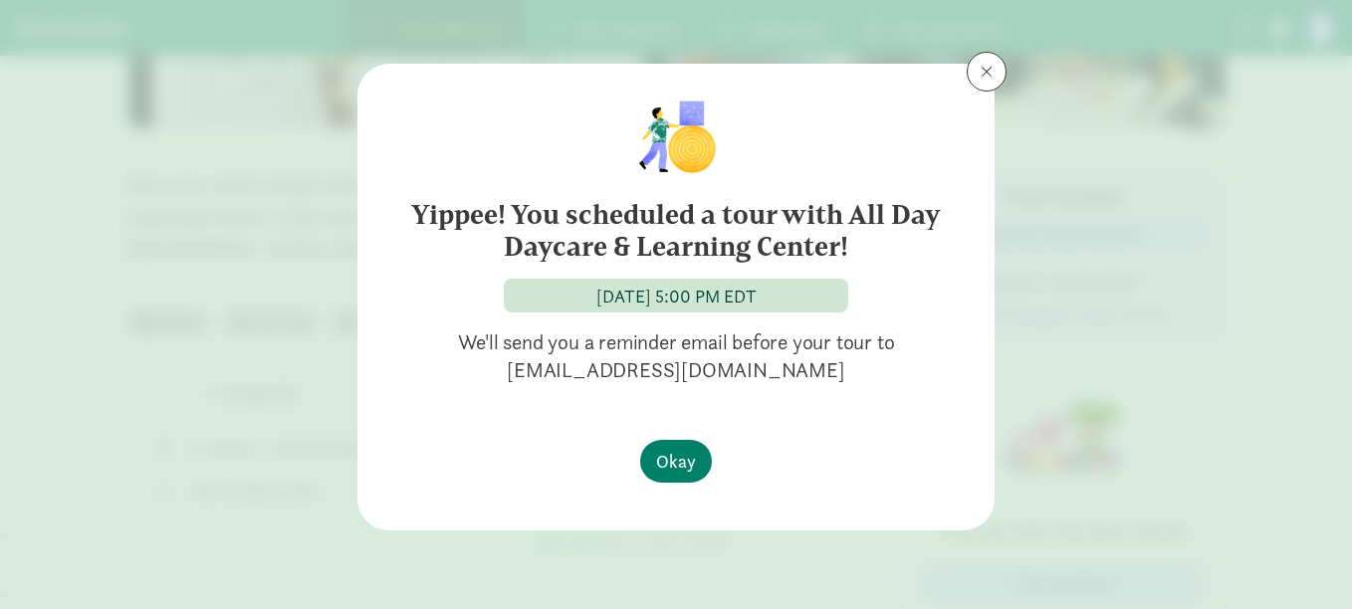
scroll to position [0, 0]
click at [663, 463] on span "Okay" at bounding box center [676, 461] width 40 height 27
